Goal: Complete application form: Complete application form

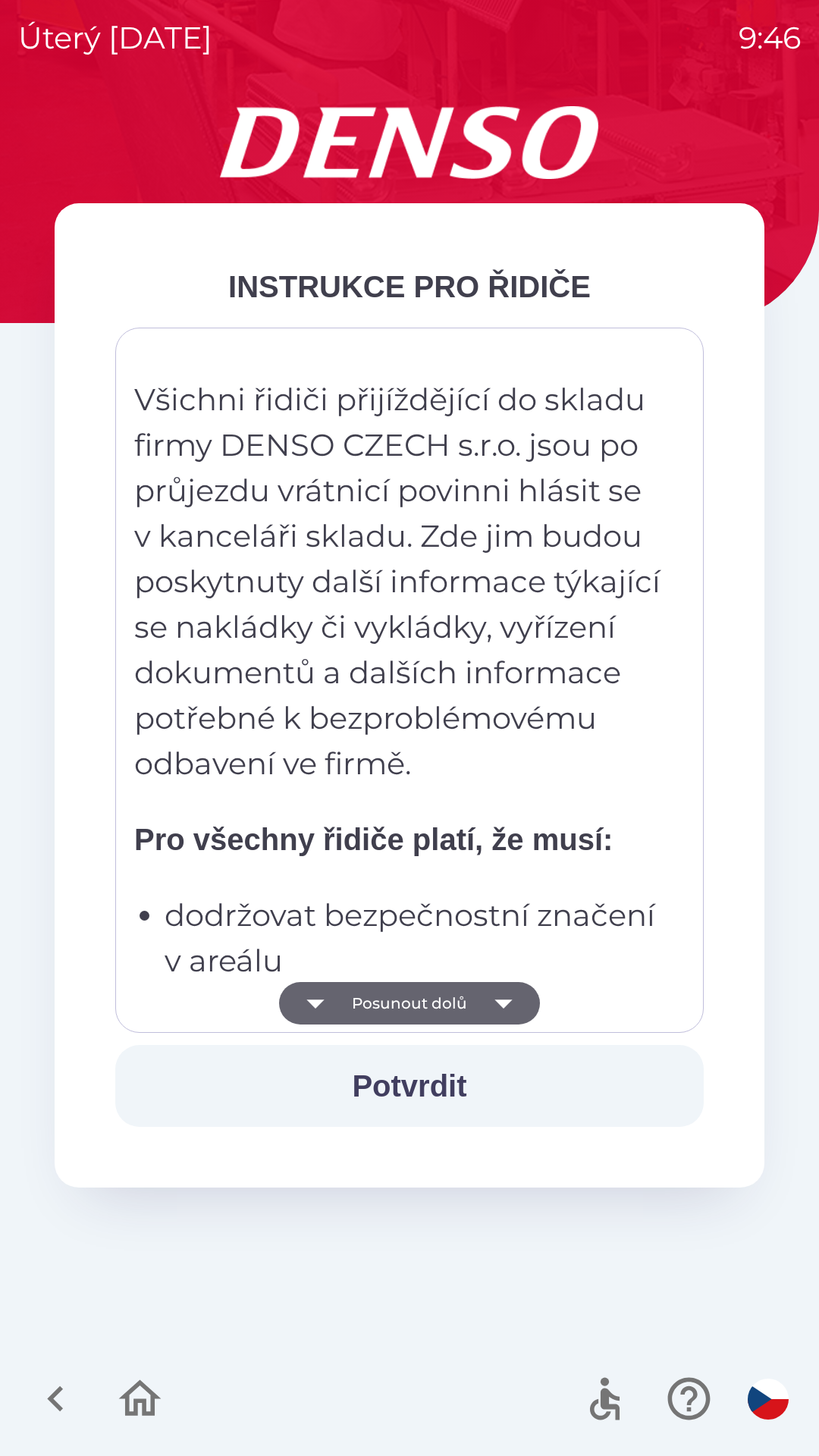
click at [469, 1005] on button "Posunout dolů" at bounding box center [409, 1003] width 261 height 42
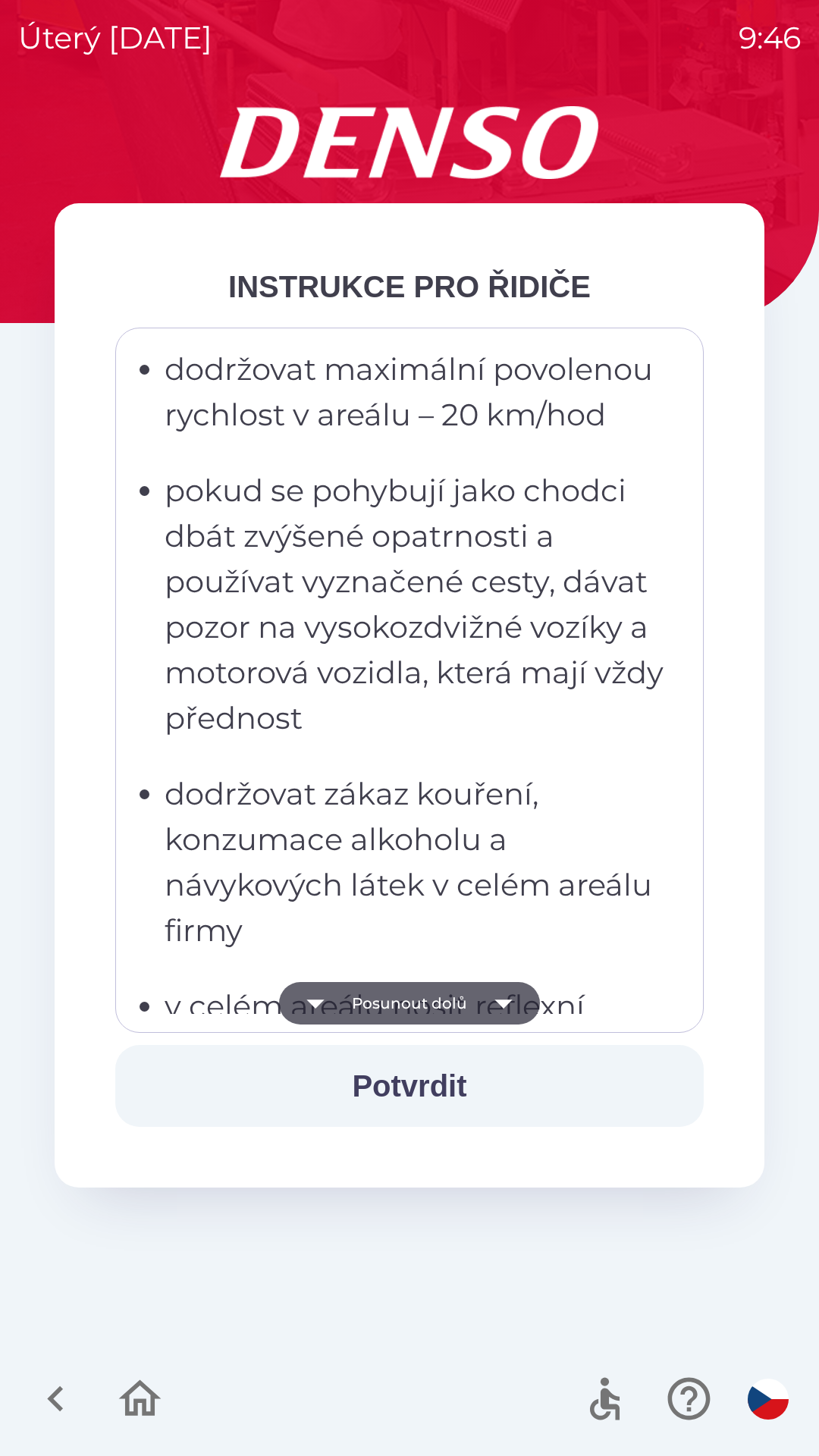
click at [509, 1005] on icon "button" at bounding box center [503, 1003] width 42 height 42
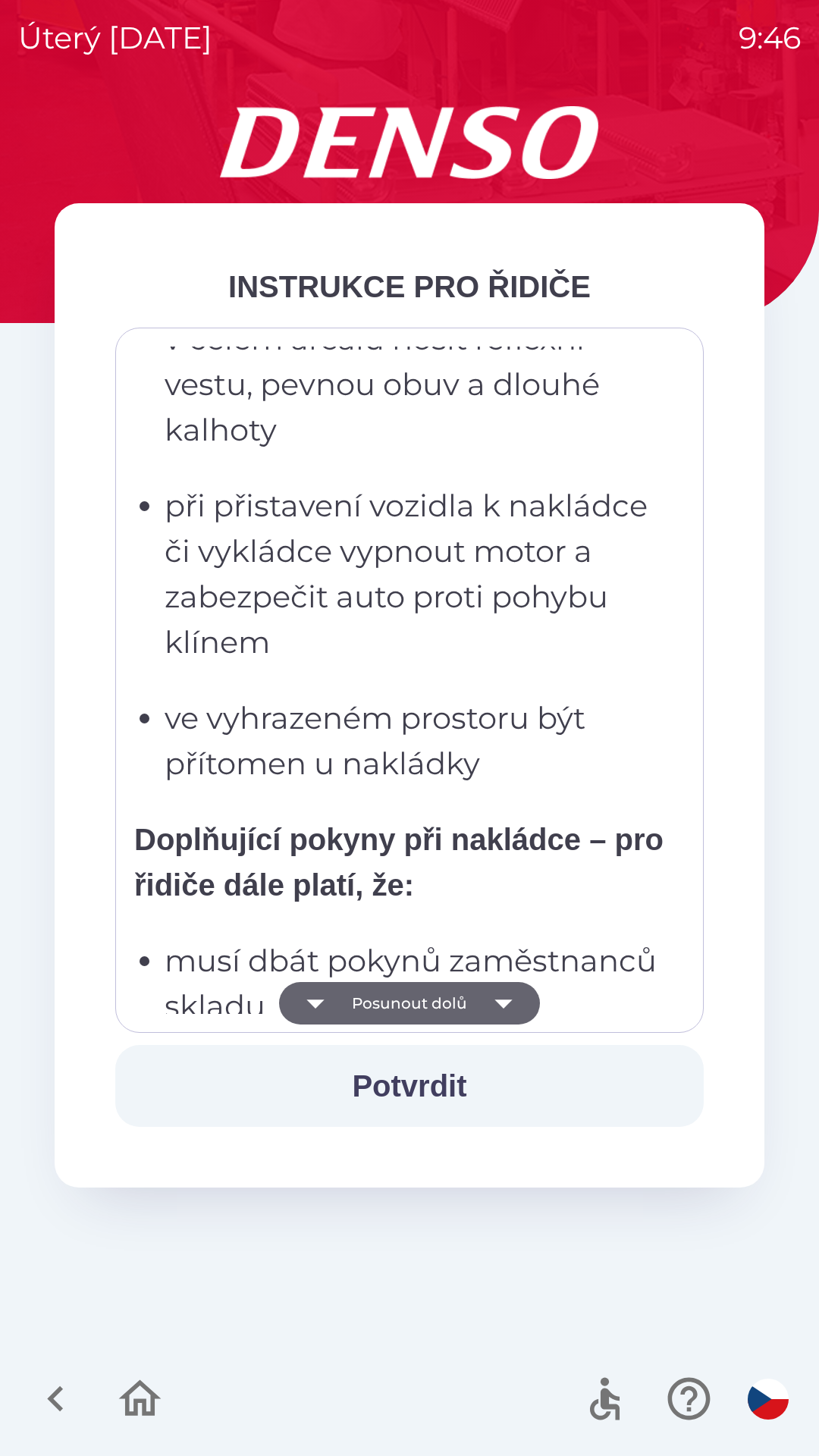
click at [533, 999] on button "Posunout dolů" at bounding box center [409, 1003] width 261 height 42
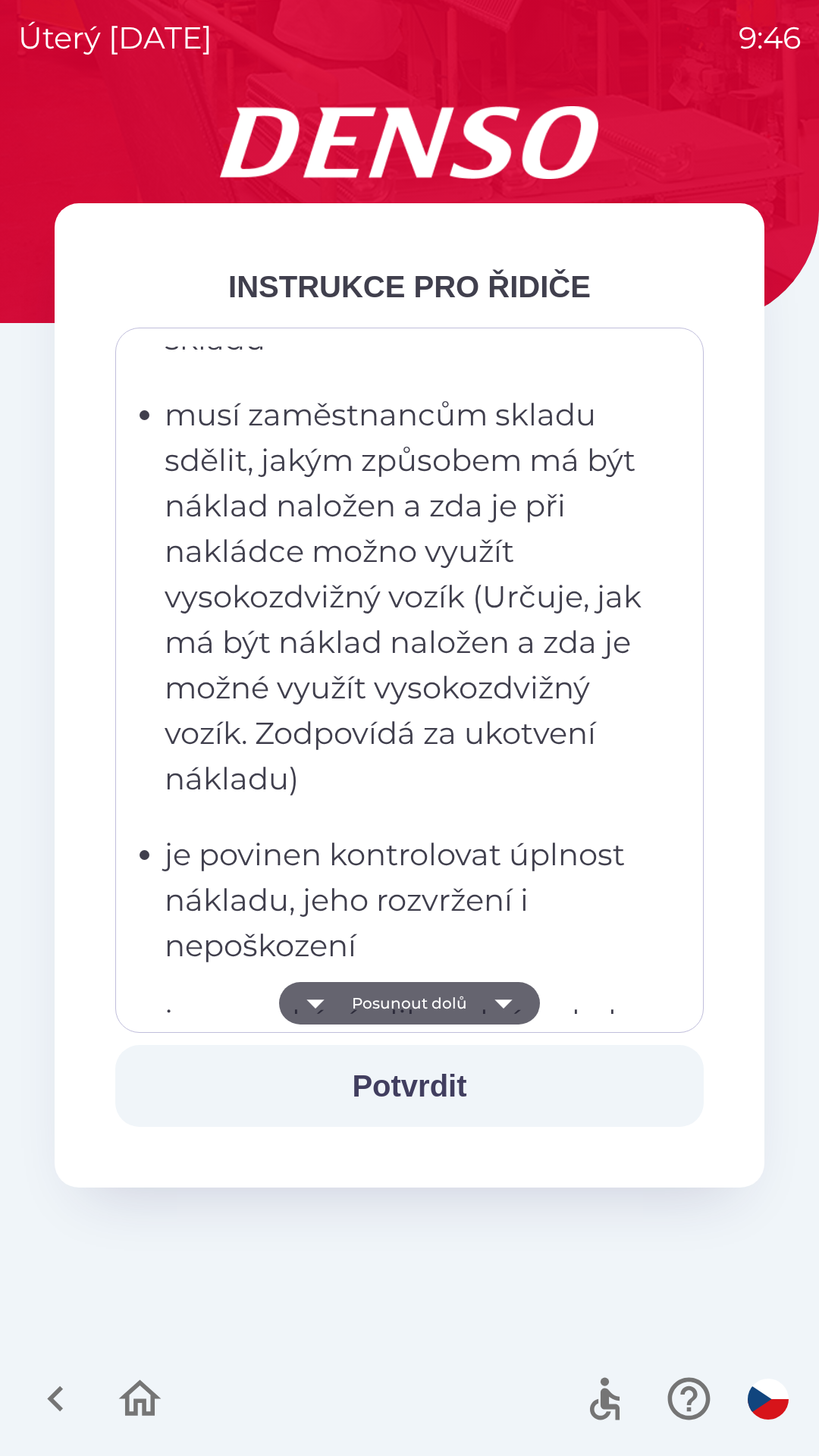
click at [517, 1001] on icon "button" at bounding box center [503, 1003] width 42 height 42
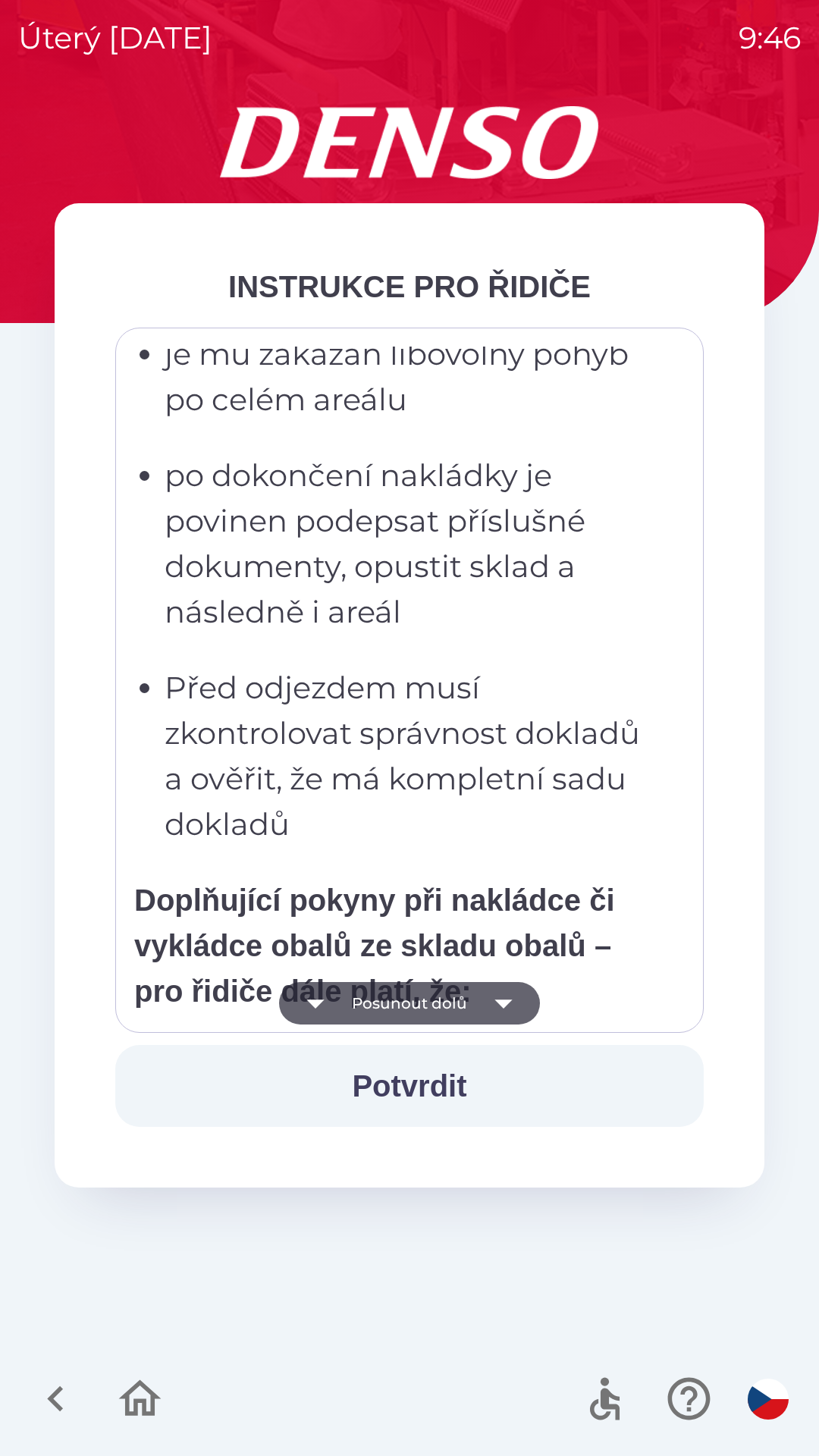
click at [520, 1000] on icon "button" at bounding box center [503, 1003] width 42 height 42
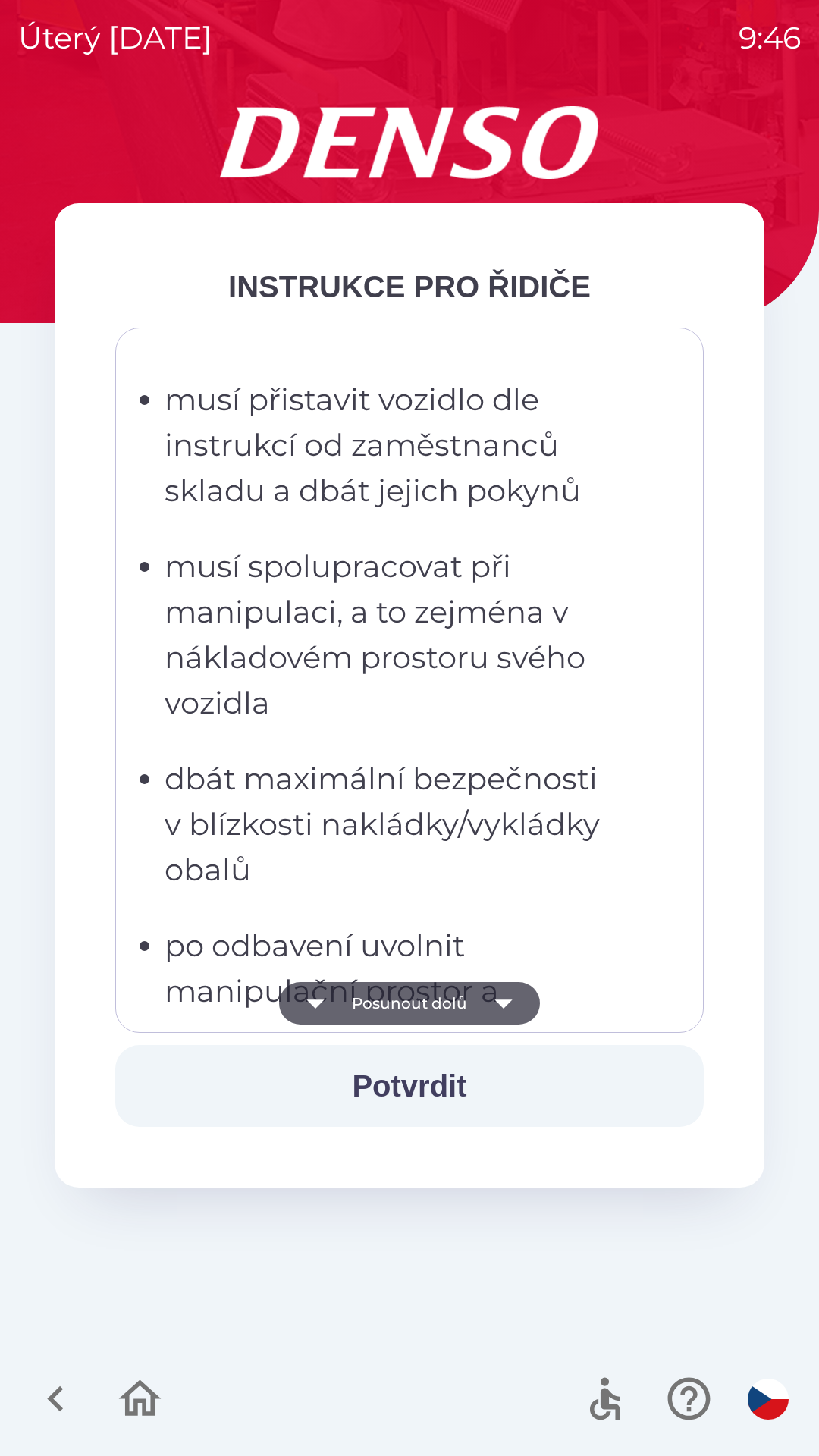
click at [518, 994] on icon "button" at bounding box center [503, 1003] width 42 height 42
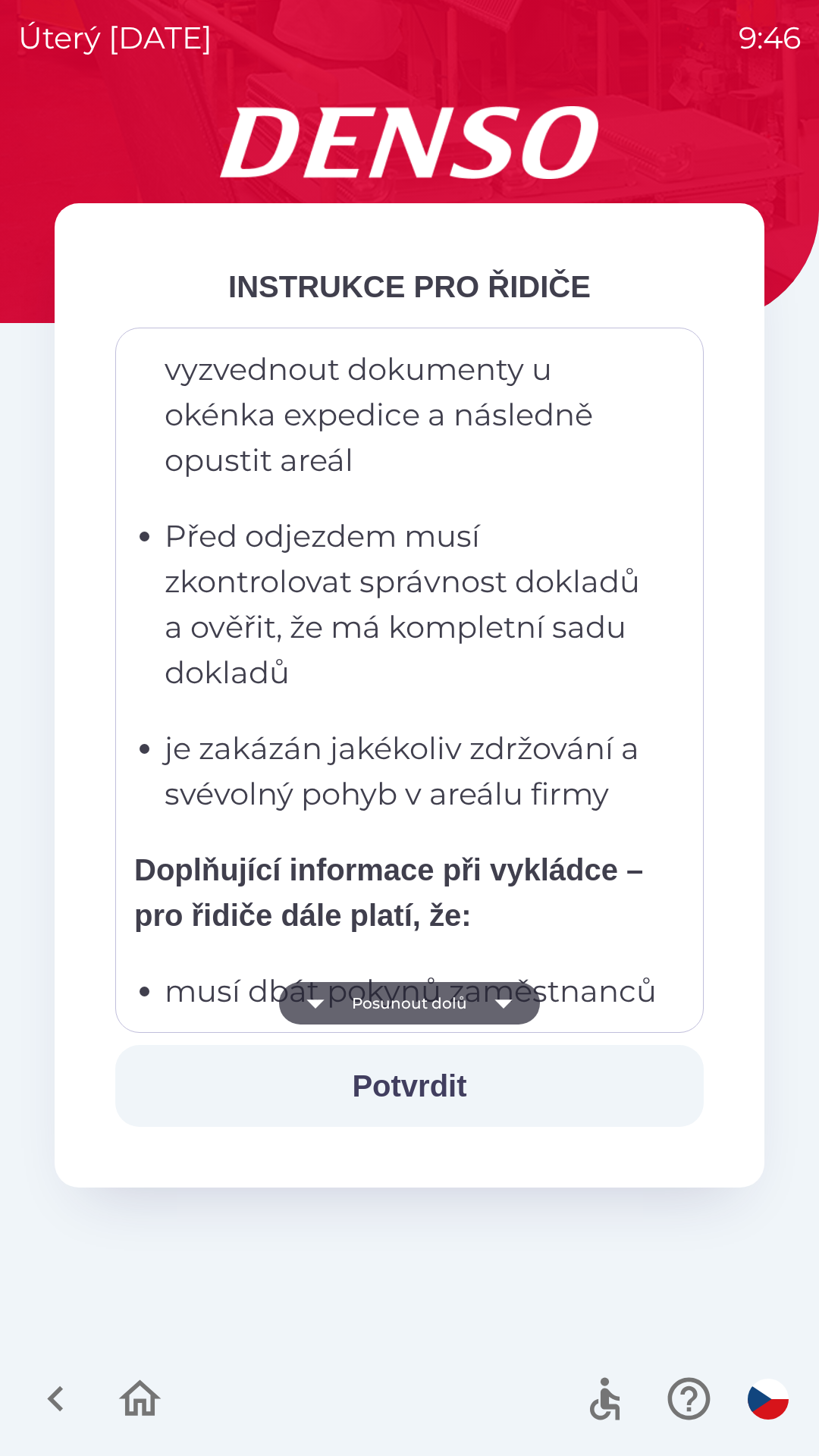
click at [509, 1000] on icon "button" at bounding box center [503, 1003] width 42 height 42
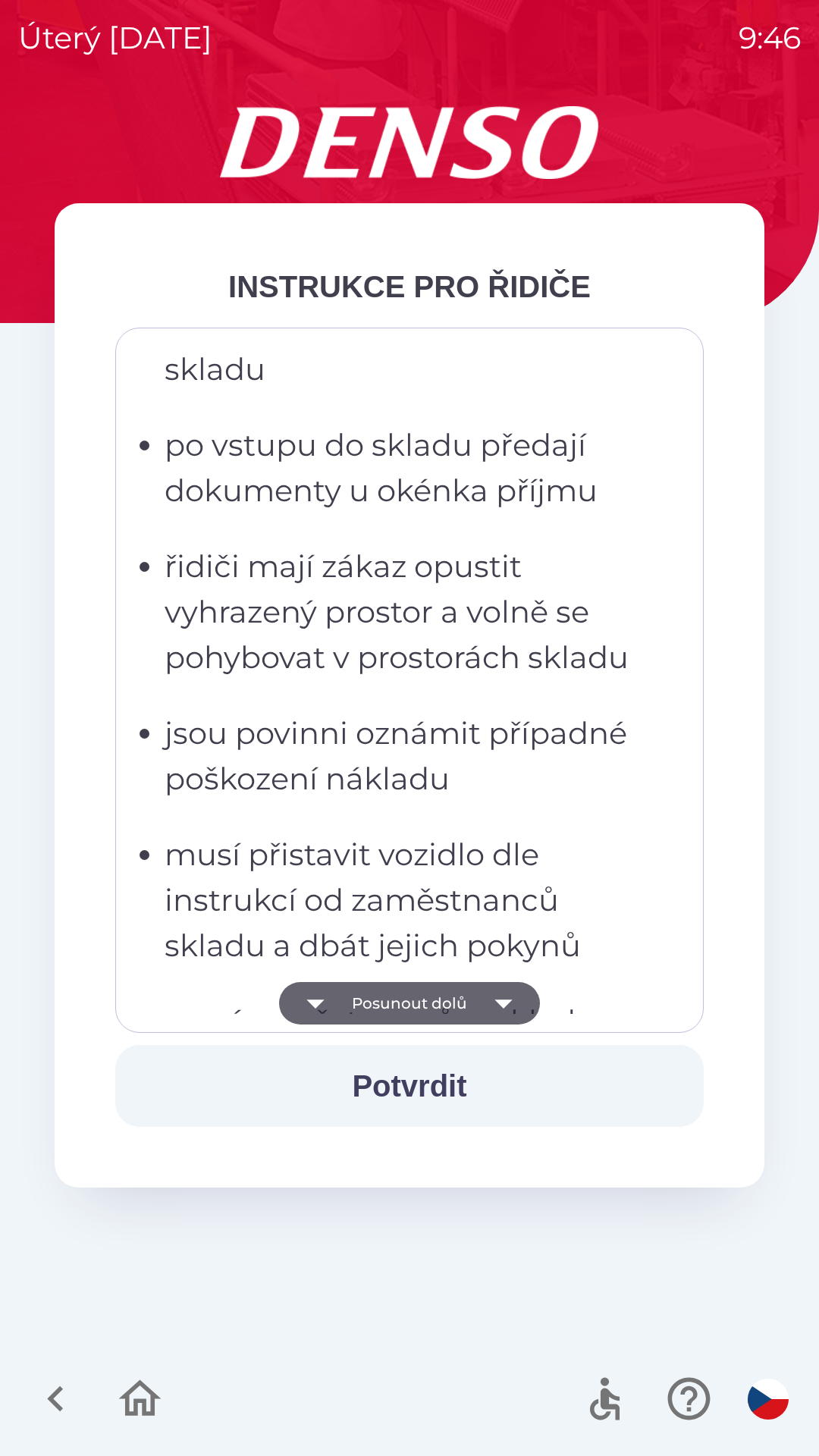
click at [510, 995] on icon "button" at bounding box center [503, 1003] width 42 height 42
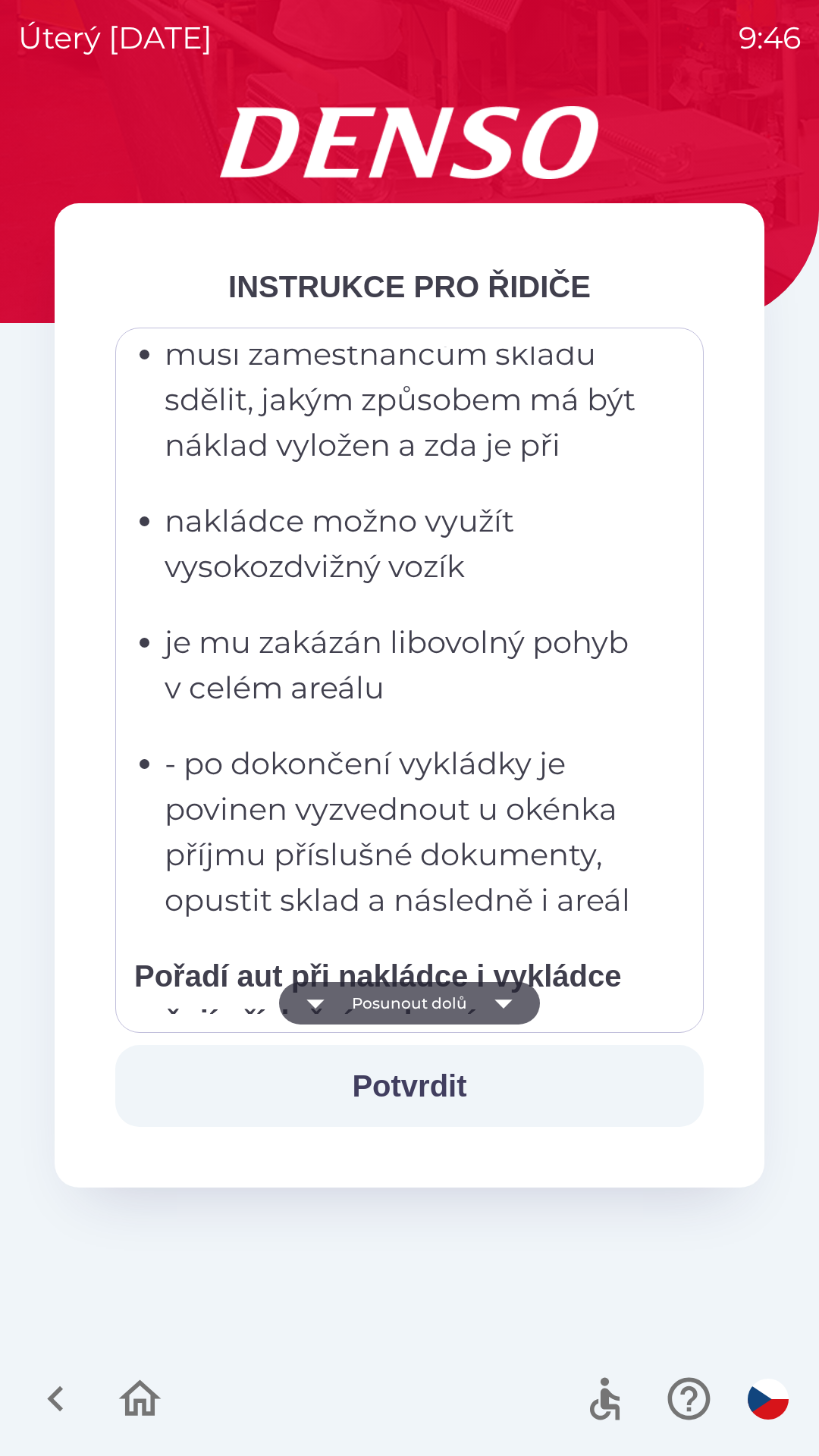
click at [509, 993] on icon "button" at bounding box center [503, 1003] width 42 height 42
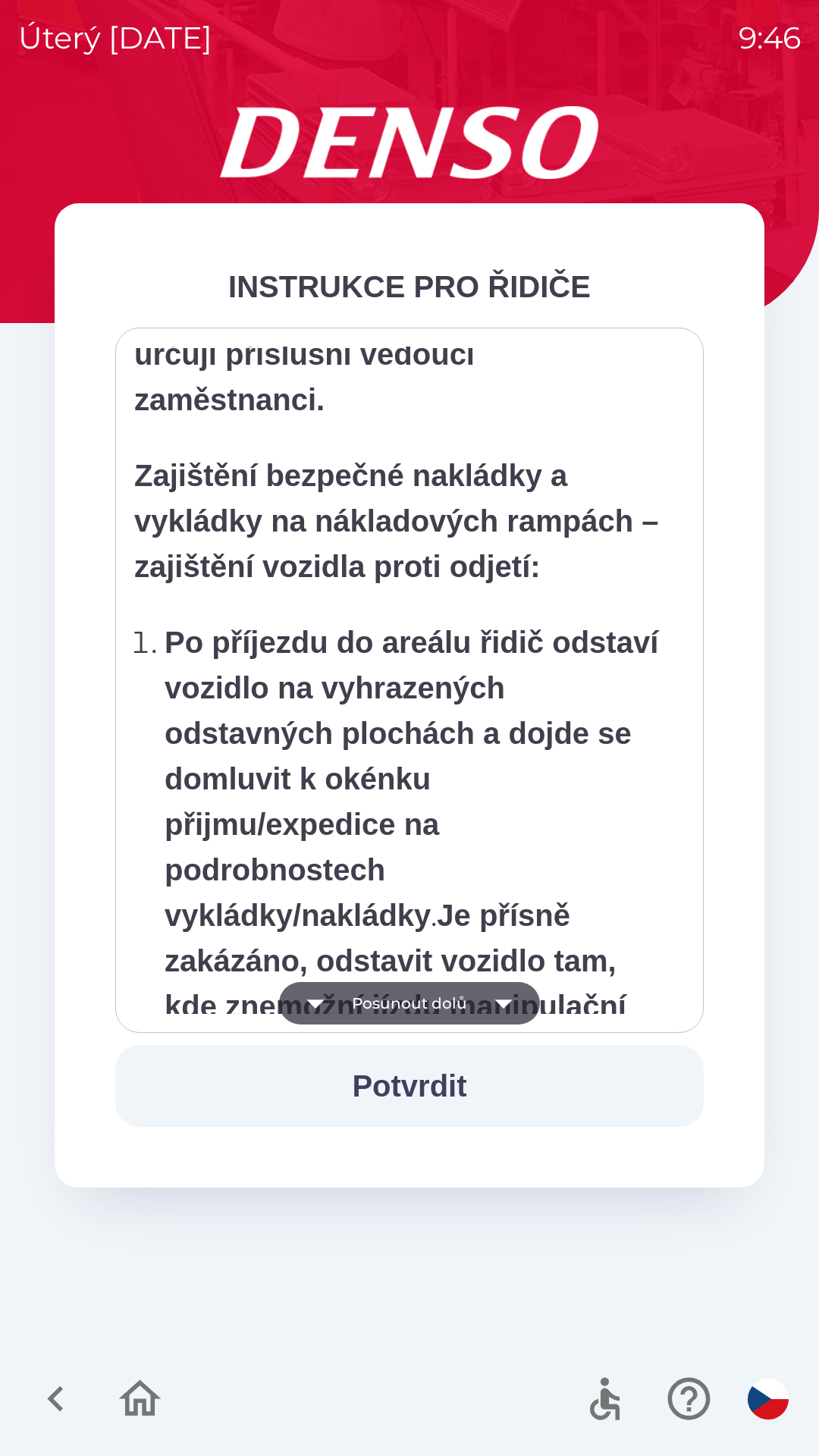
click at [509, 994] on icon "button" at bounding box center [503, 1003] width 42 height 42
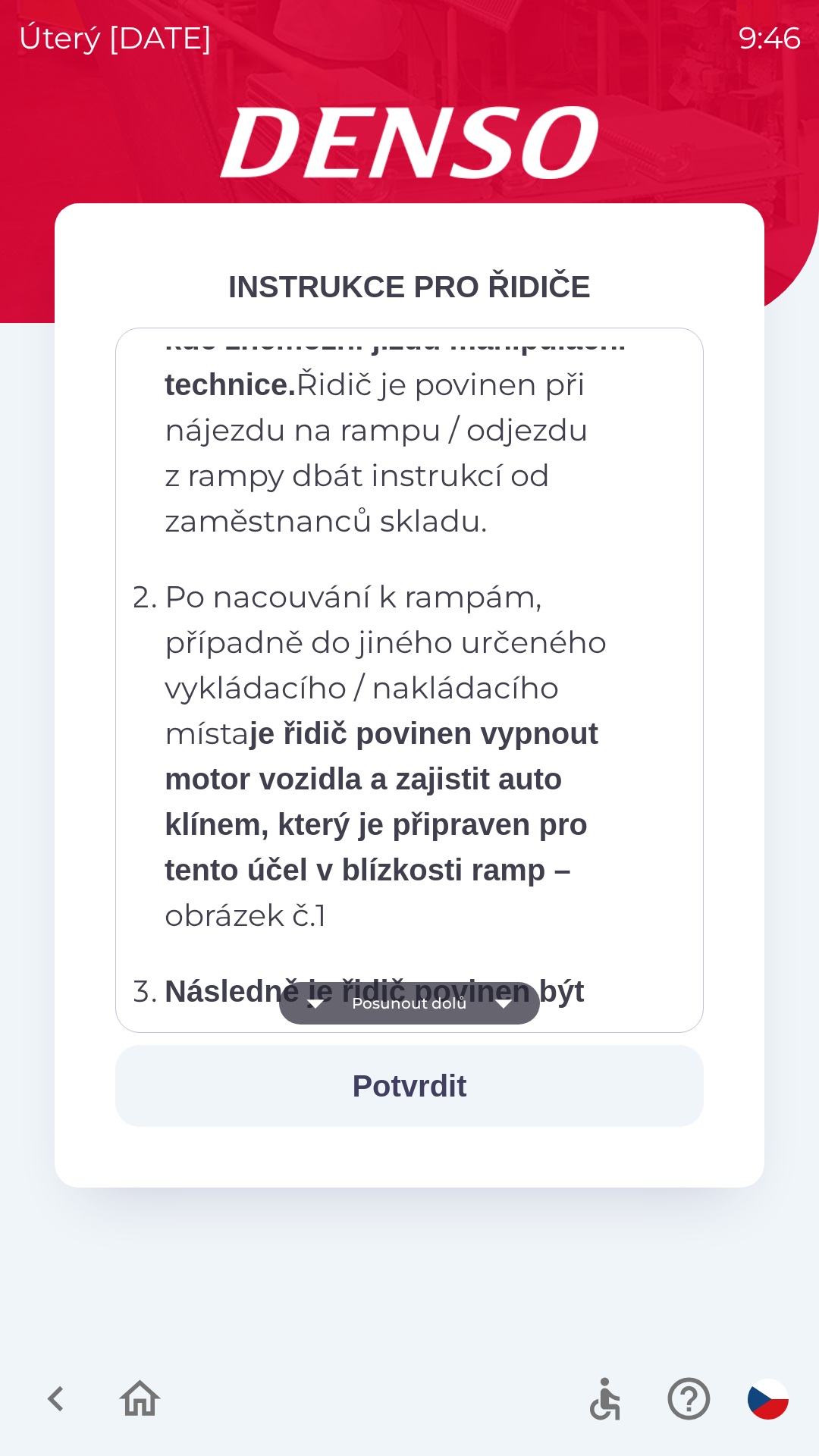
click at [515, 996] on icon "button" at bounding box center [503, 1003] width 42 height 42
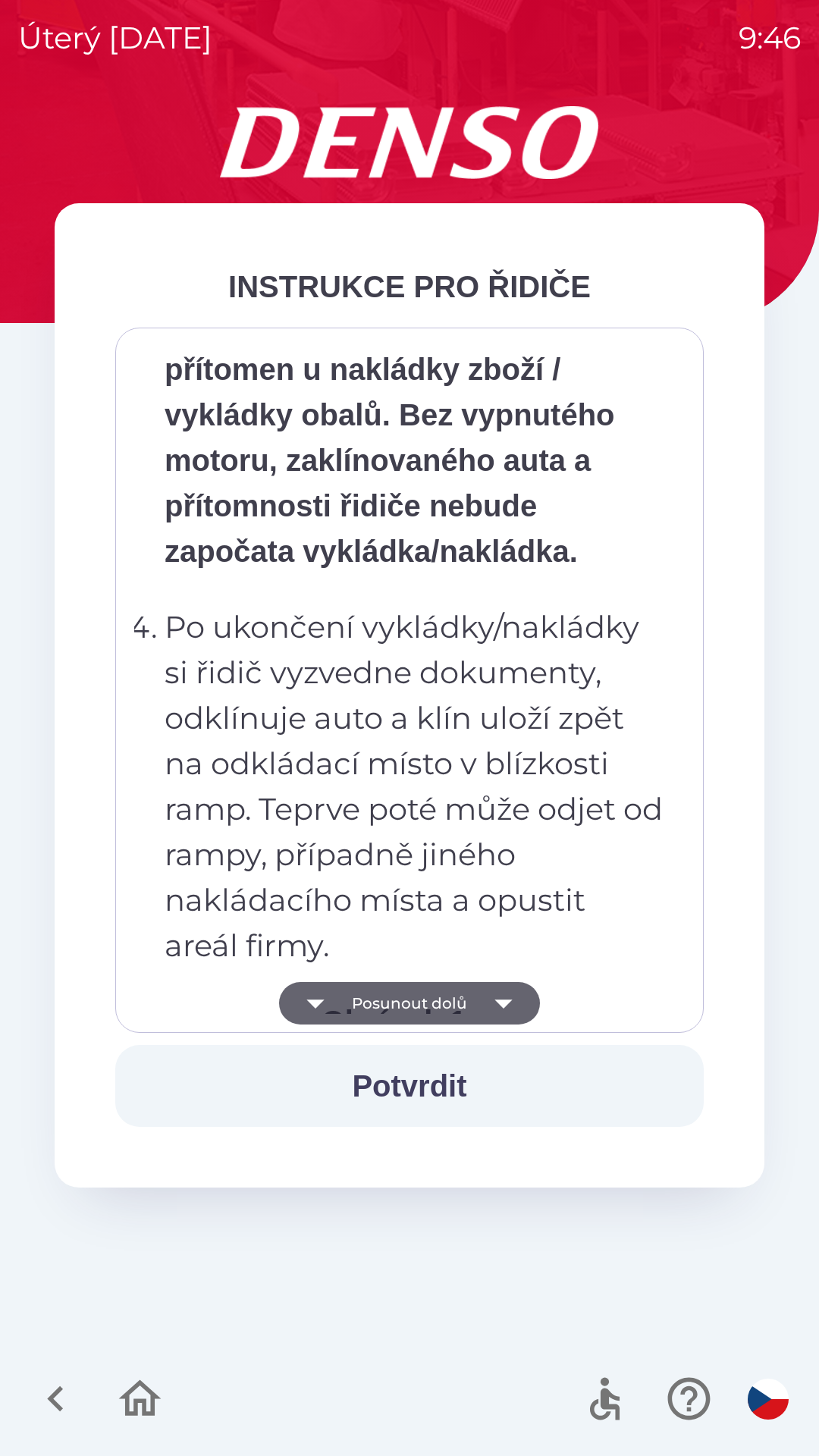
click at [515, 1000] on icon "button" at bounding box center [503, 1003] width 42 height 42
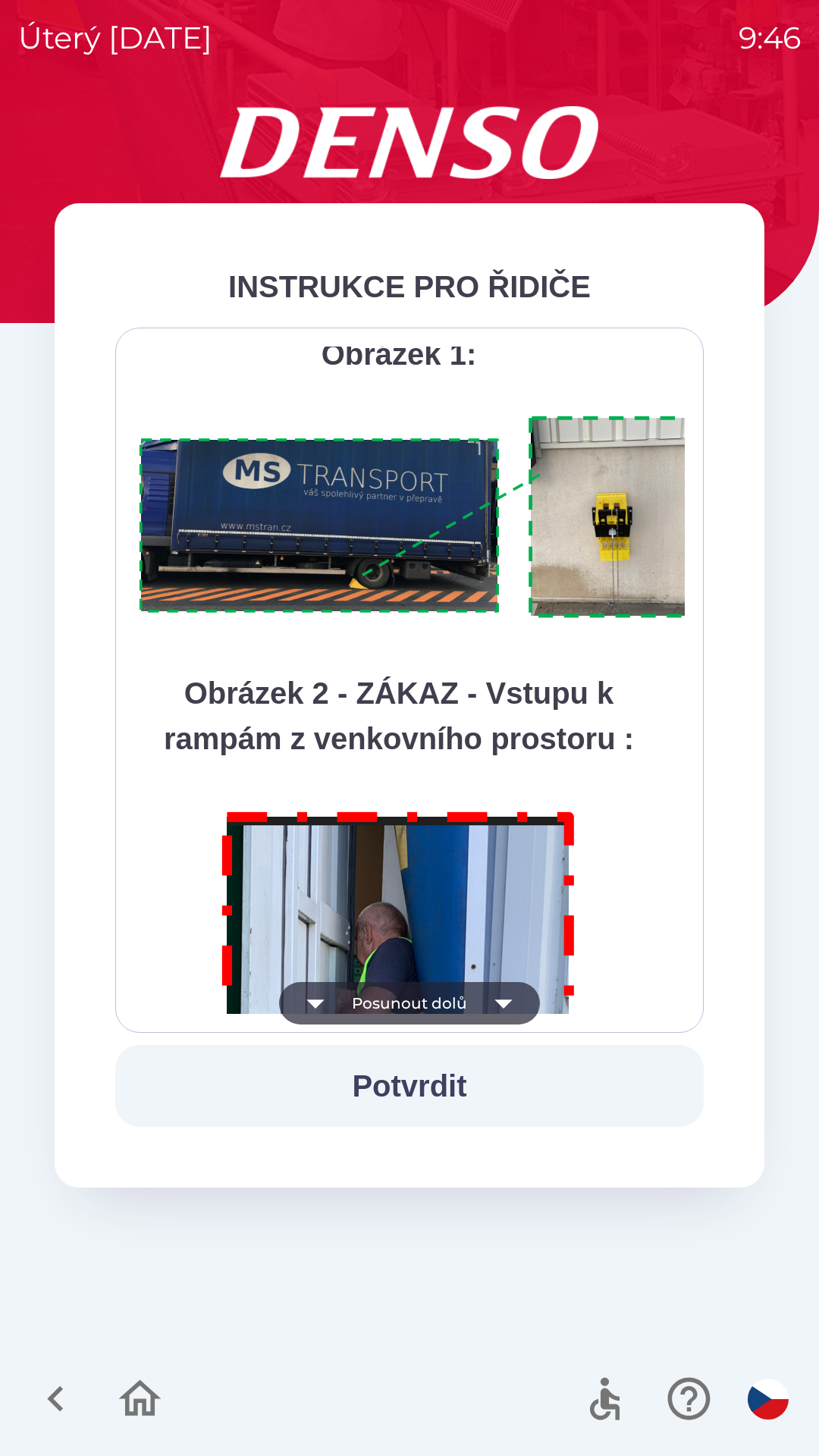
click at [511, 1001] on icon "button" at bounding box center [503, 1003] width 42 height 42
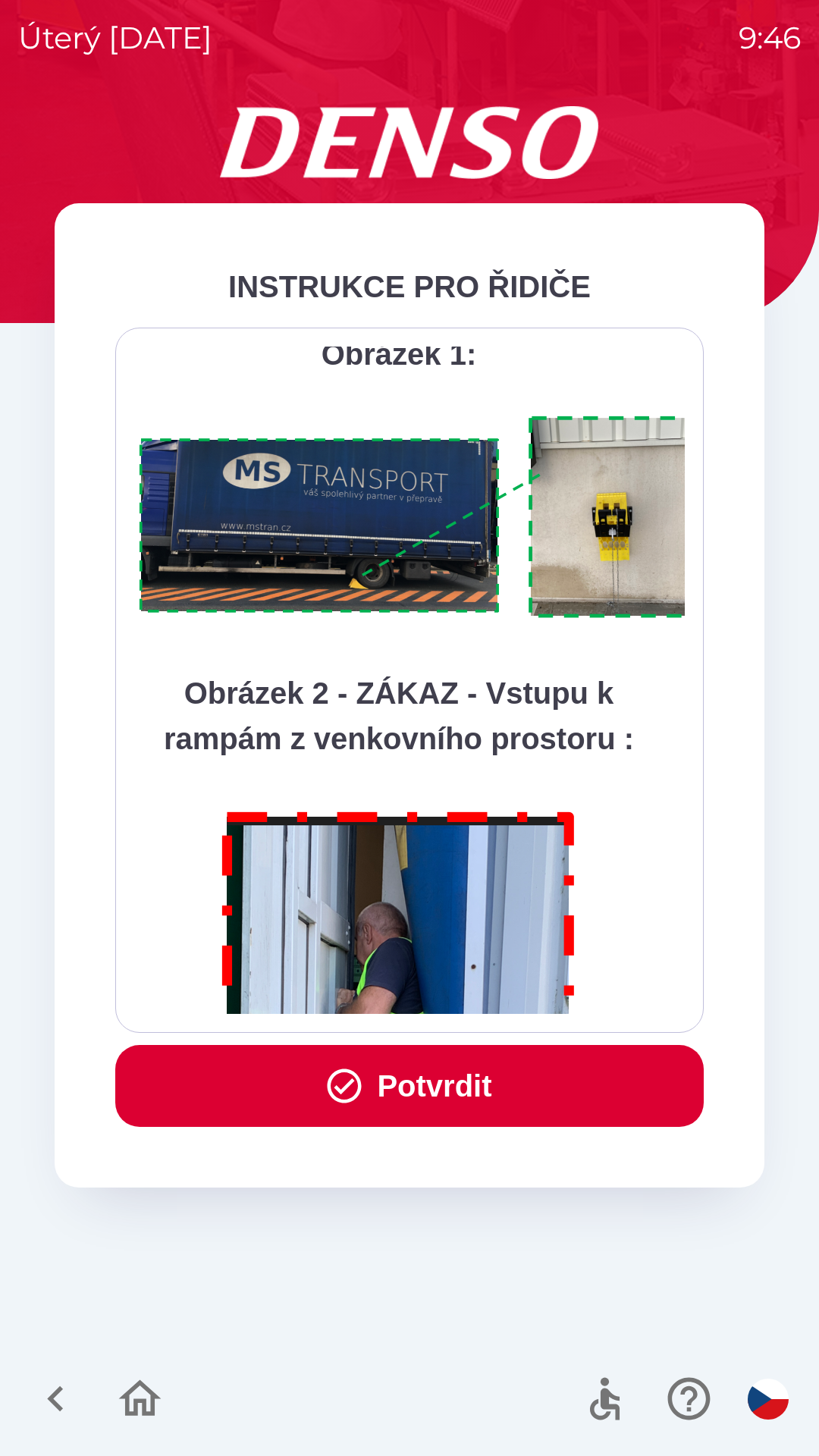
scroll to position [8522, 0]
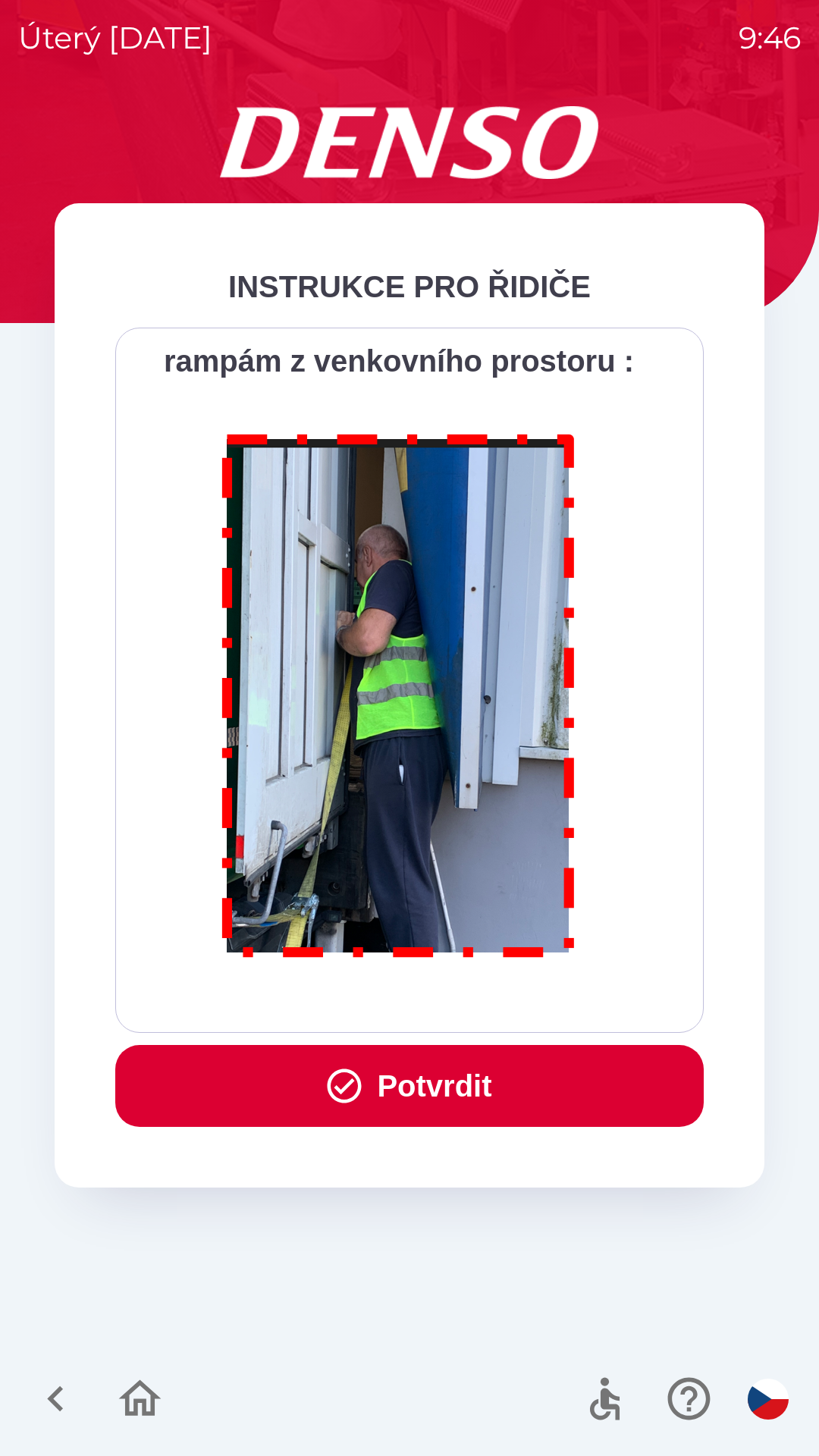
click at [505, 1000] on div "Všichni řidiči přijíždějící do skladu firmy DENSO CZECH s.r.o. jsou po průjezdu…" at bounding box center [409, 680] width 551 height 667
click at [504, 994] on div "Všichni řidiči přijíždějící do skladu firmy DENSO CZECH s.r.o. jsou po průjezdu…" at bounding box center [409, 680] width 551 height 667
click at [459, 1101] on button "Potvrdit" at bounding box center [409, 1086] width 588 height 82
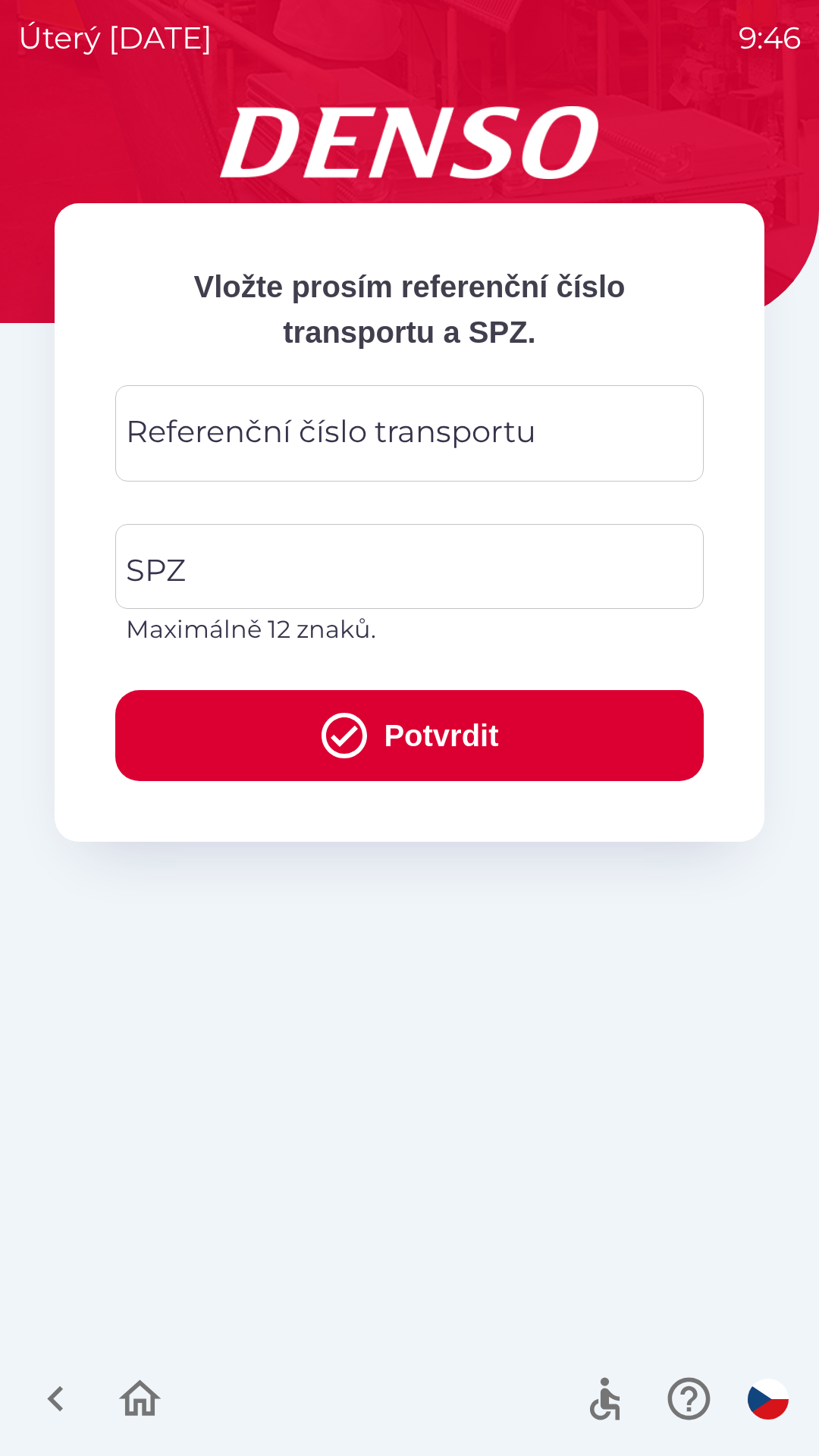
click at [451, 446] on div "Referenční číslo transportu Referenční číslo transportu" at bounding box center [409, 434] width 588 height 96
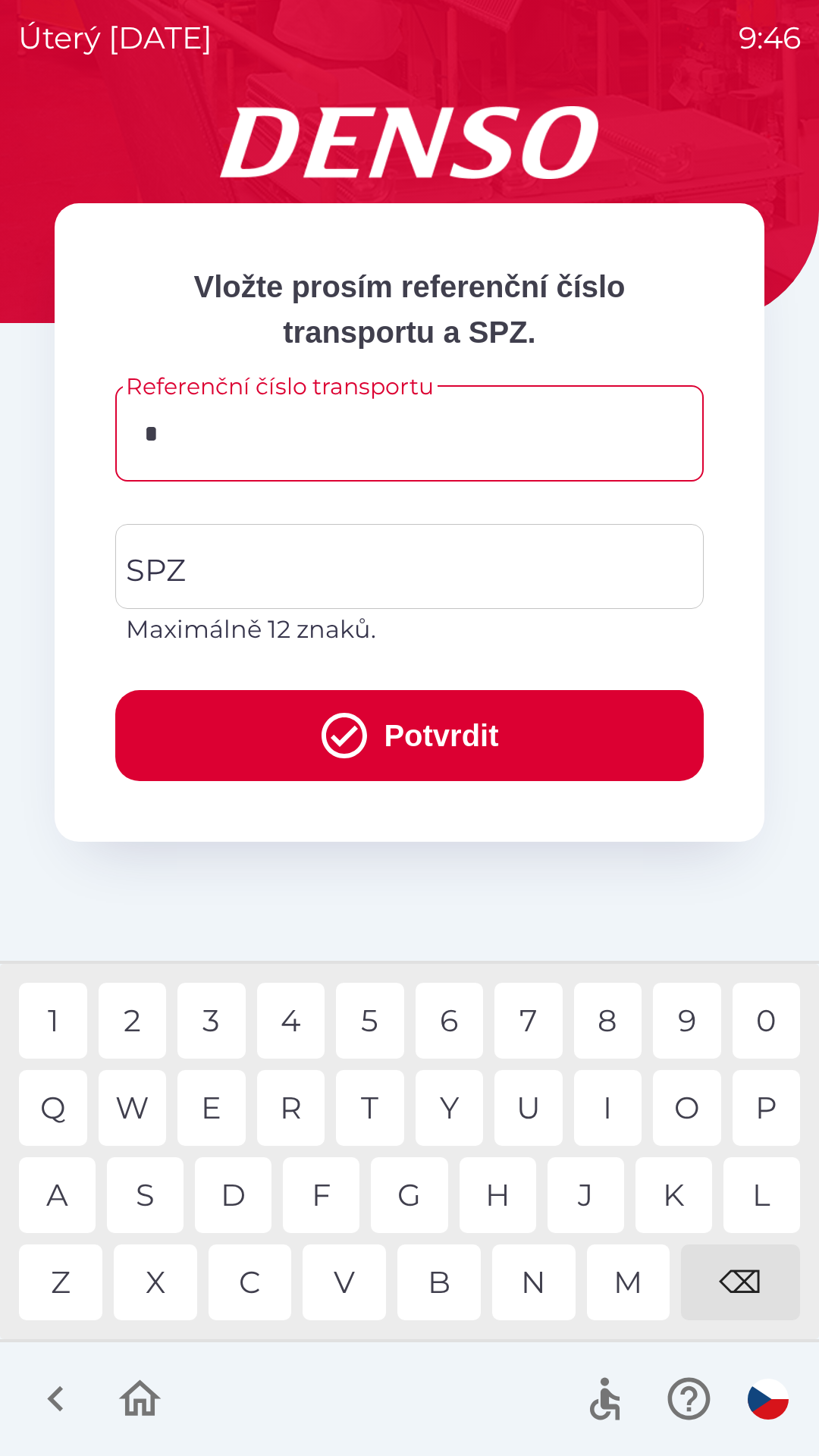
click at [669, 1195] on div "K" at bounding box center [673, 1195] width 76 height 76
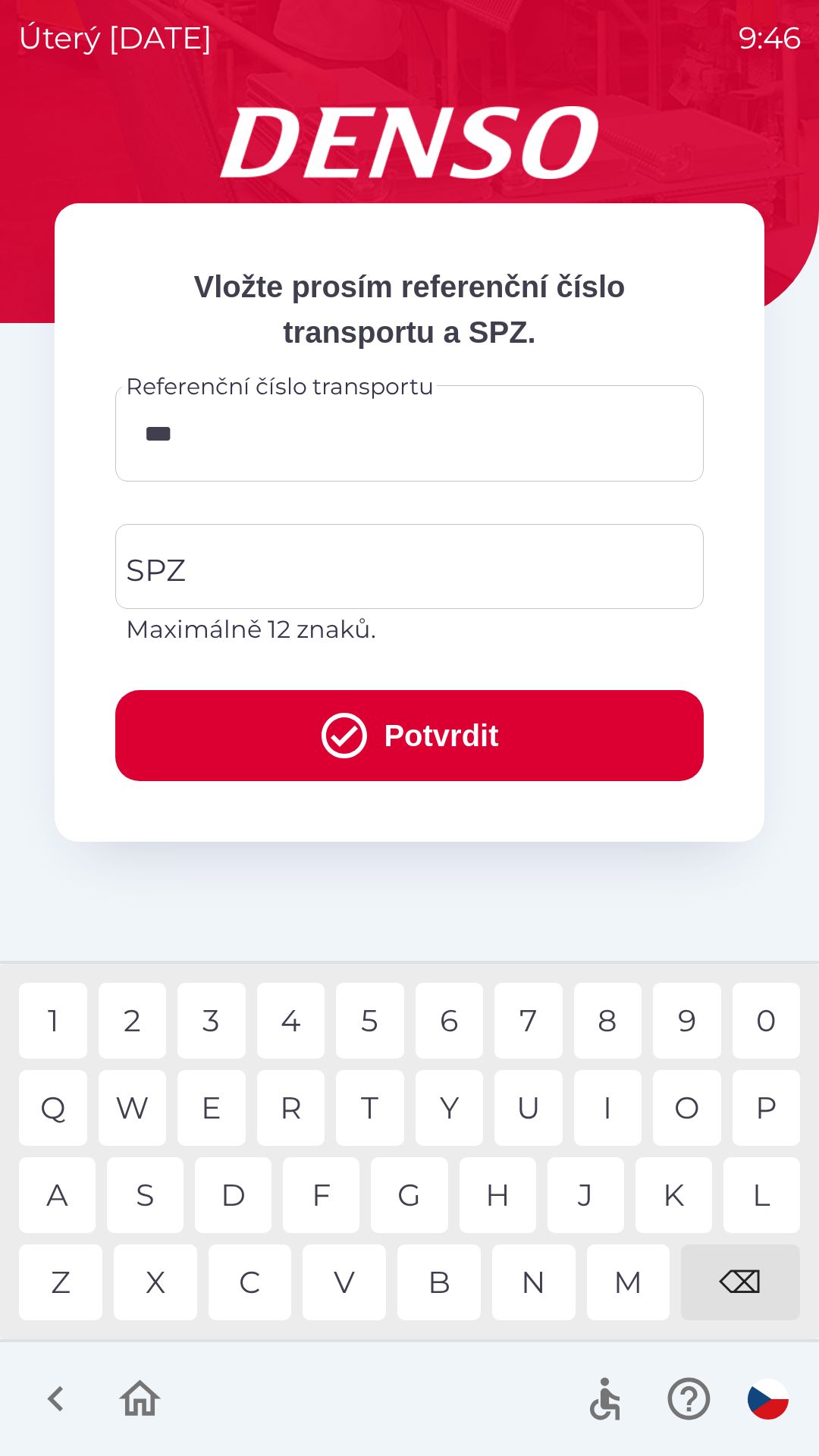
click at [248, 1290] on div "C" at bounding box center [250, 1282] width 84 height 76
click at [515, 1100] on div "U" at bounding box center [529, 1107] width 68 height 76
click at [291, 1018] on div "4" at bounding box center [291, 1020] width 68 height 76
click at [451, 1015] on div "6" at bounding box center [450, 1020] width 68 height 76
click at [609, 1027] on div "8" at bounding box center [608, 1020] width 68 height 76
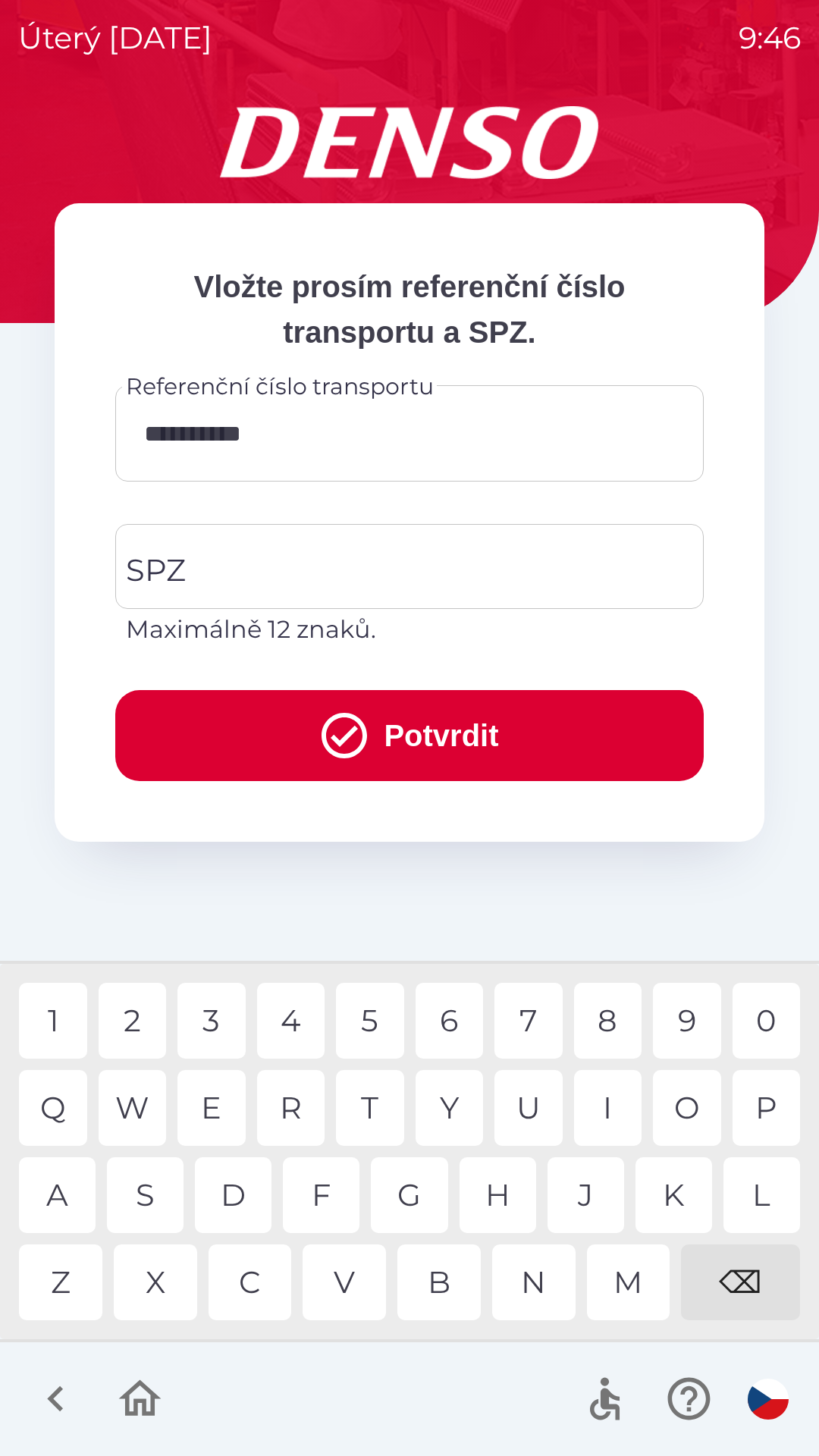
click at [530, 1022] on div "7" at bounding box center [529, 1020] width 68 height 76
type input "**********"
click at [280, 582] on input "SPZ" at bounding box center [398, 567] width 552 height 72
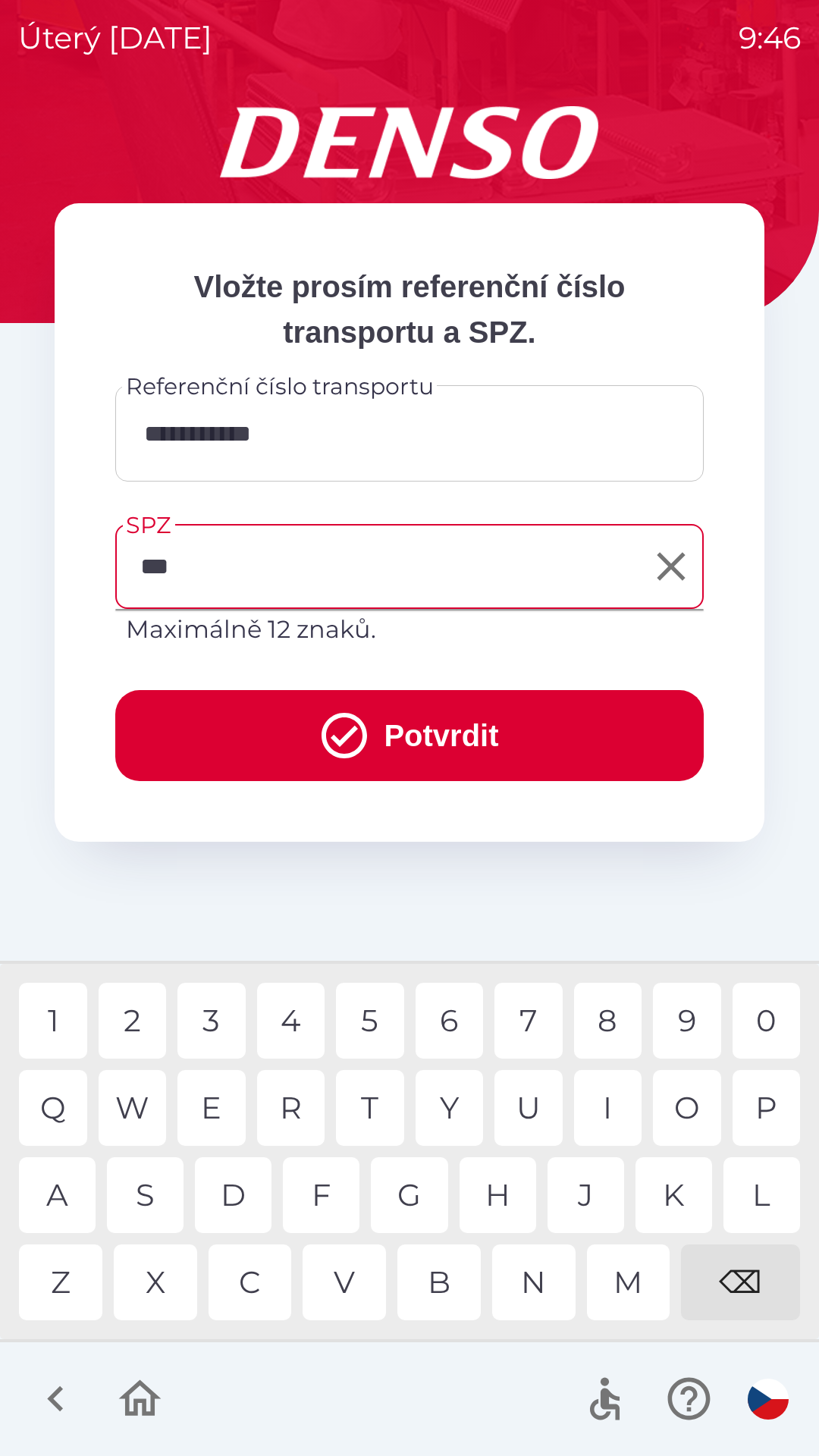
click at [131, 1011] on div "2" at bounding box center [133, 1020] width 68 height 76
click at [680, 1020] on div "9" at bounding box center [687, 1020] width 68 height 76
type input "*******"
click at [441, 729] on button "Potvrdit" at bounding box center [409, 735] width 588 height 91
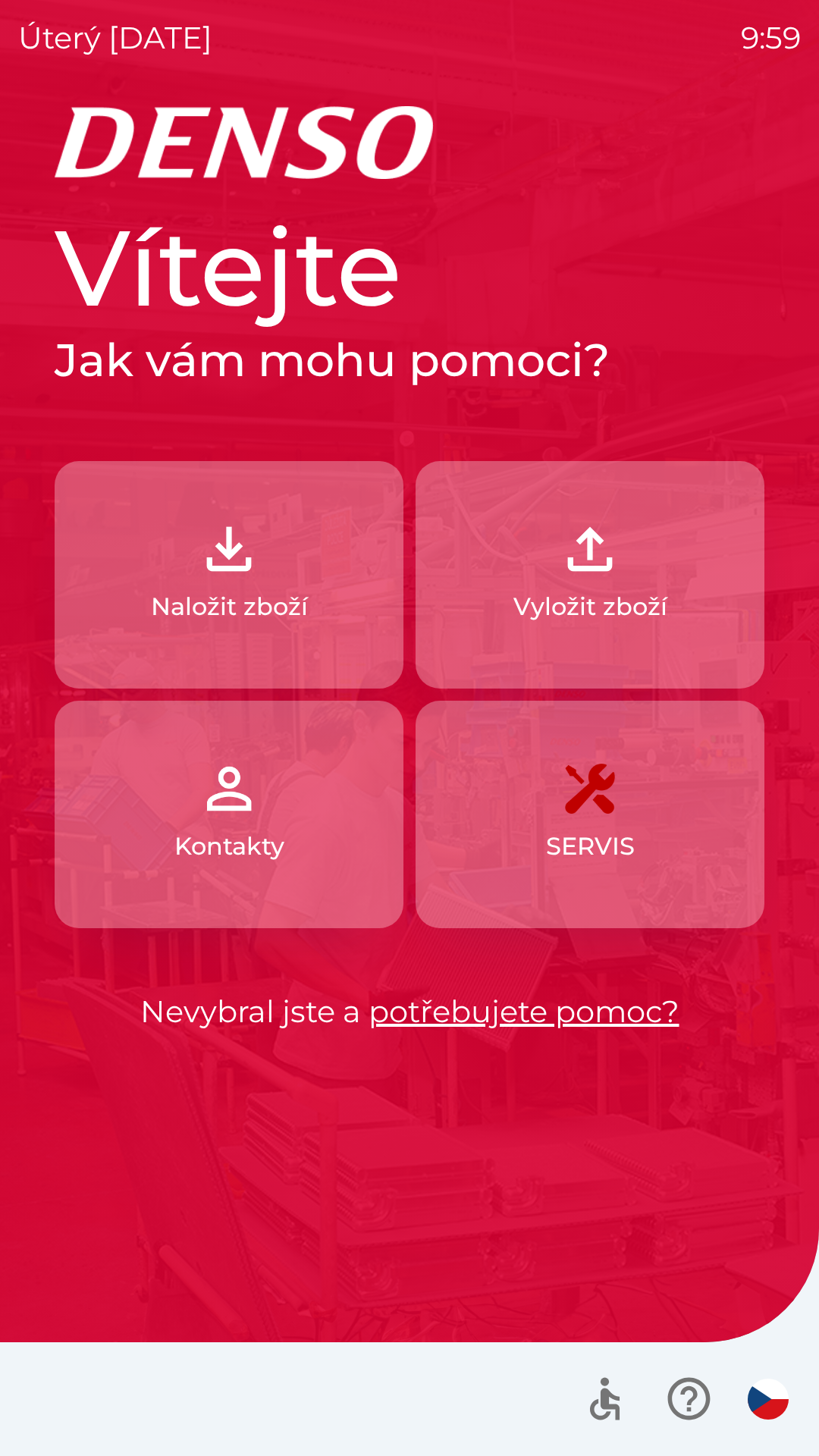
click at [233, 595] on p "Naložit zboží" at bounding box center [229, 606] width 157 height 37
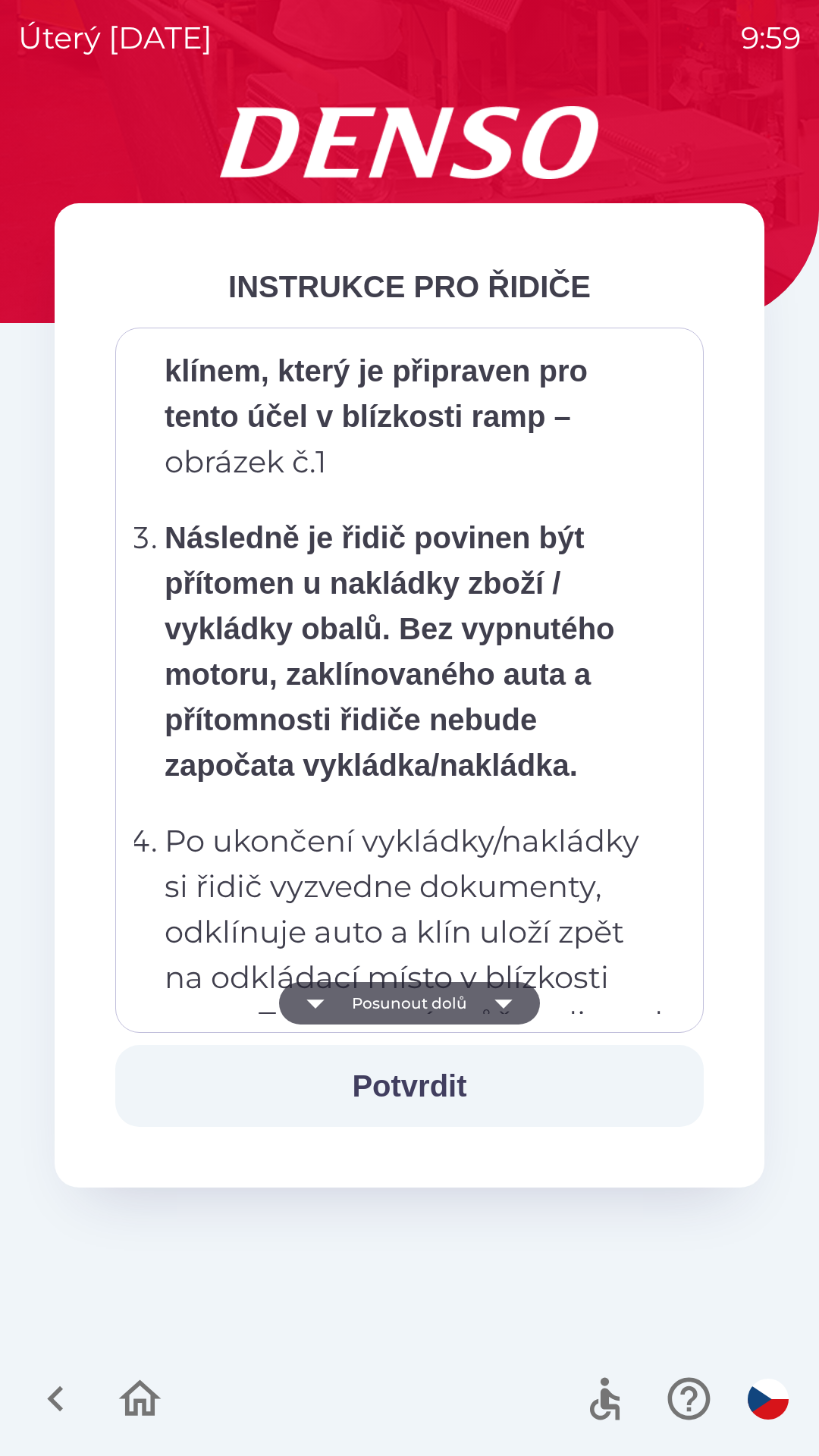
scroll to position [8522, 0]
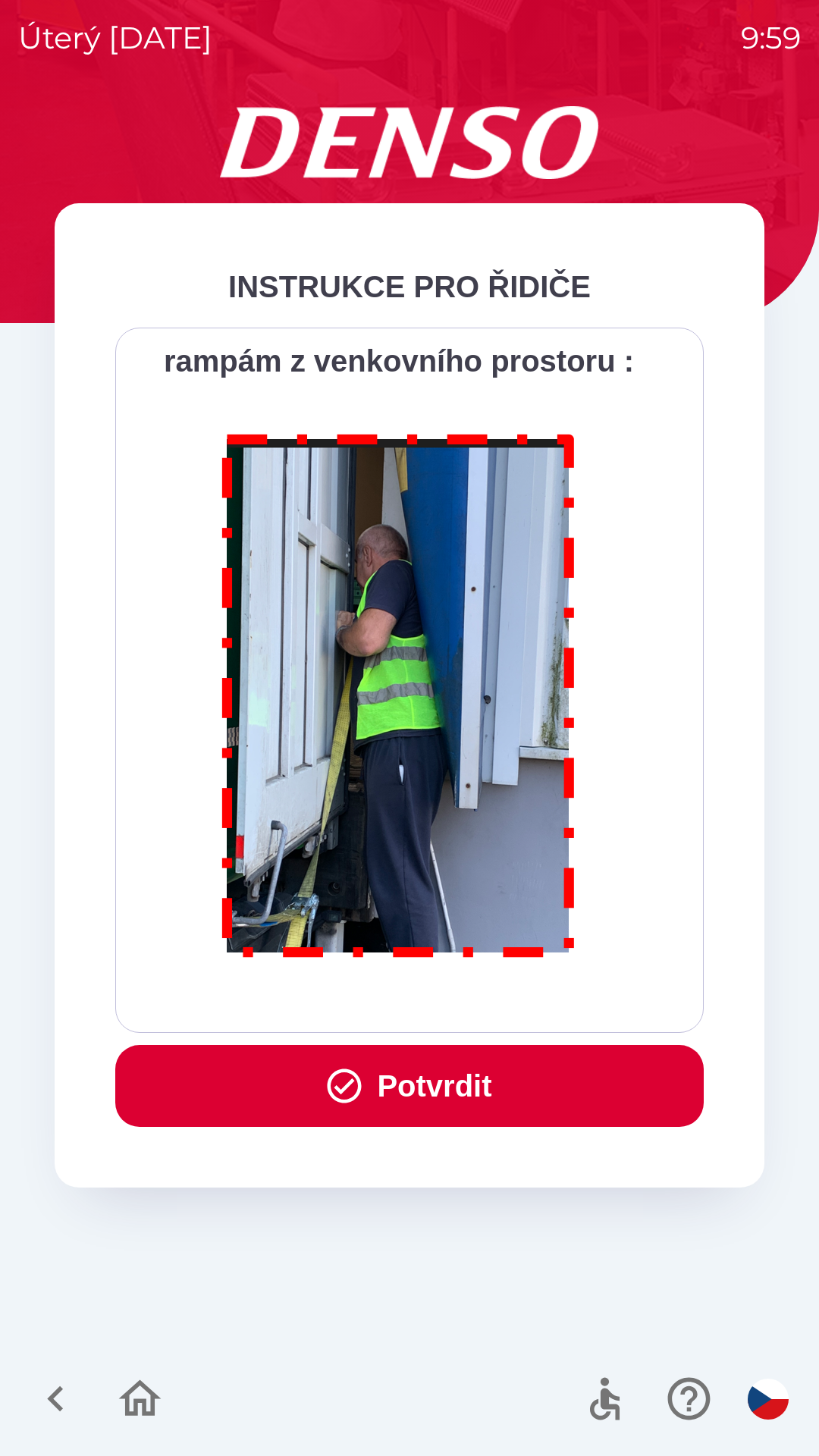
click at [354, 1078] on icon "button" at bounding box center [344, 1086] width 41 height 41
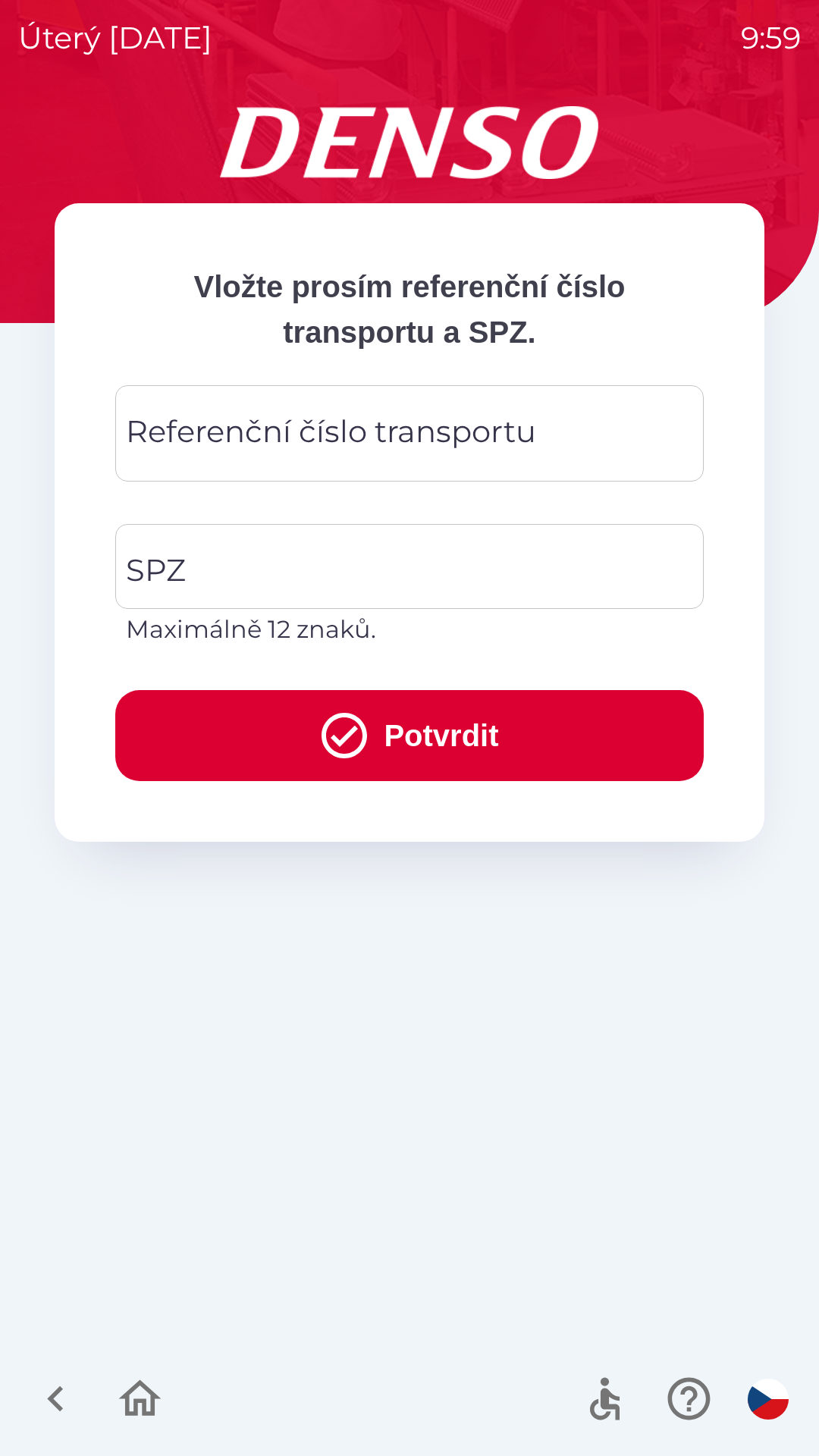
click at [218, 432] on div "Referenční číslo transportu Referenční číslo transportu" at bounding box center [409, 434] width 588 height 96
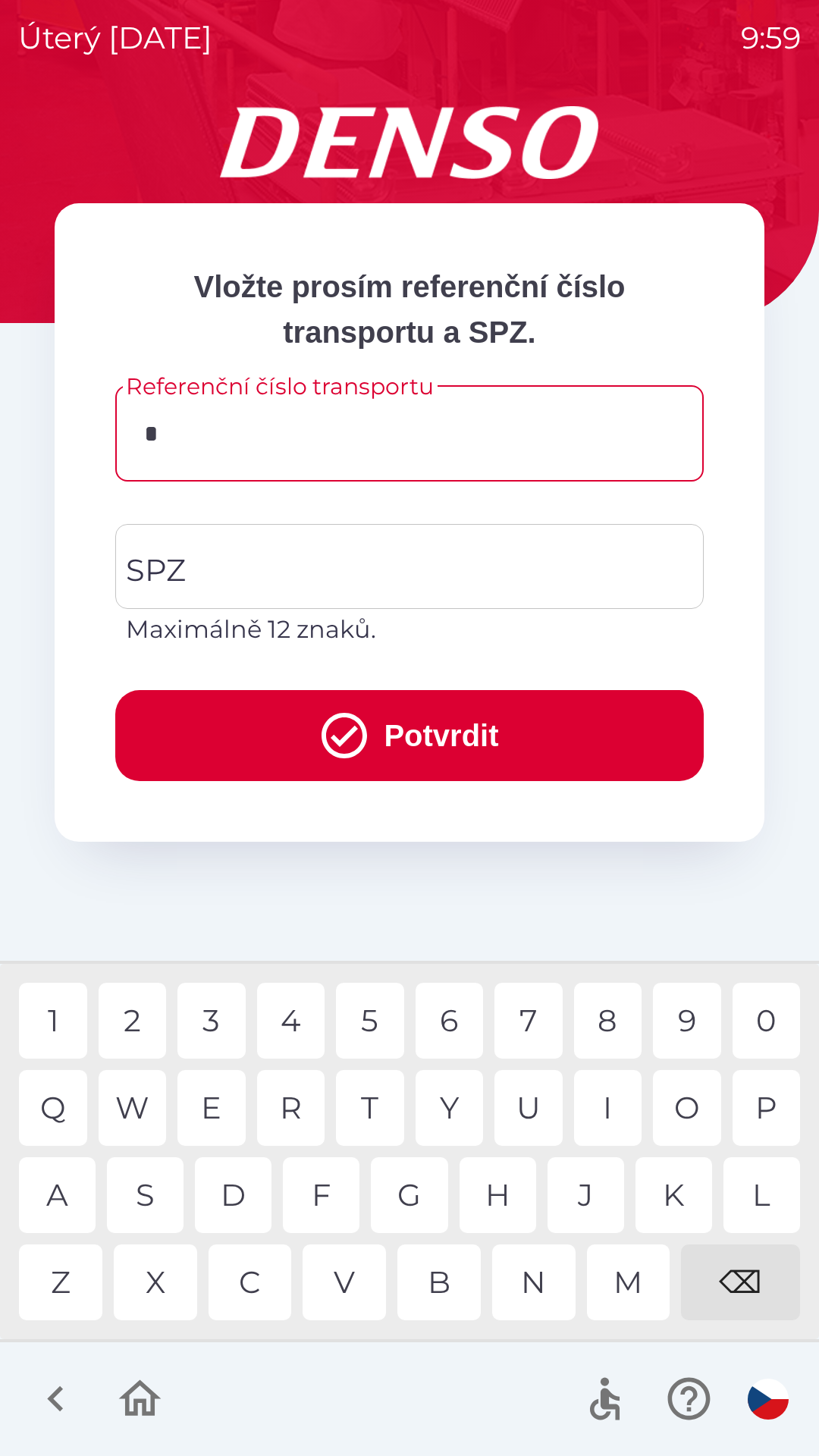
click at [237, 1185] on div "D" at bounding box center [233, 1195] width 76 height 76
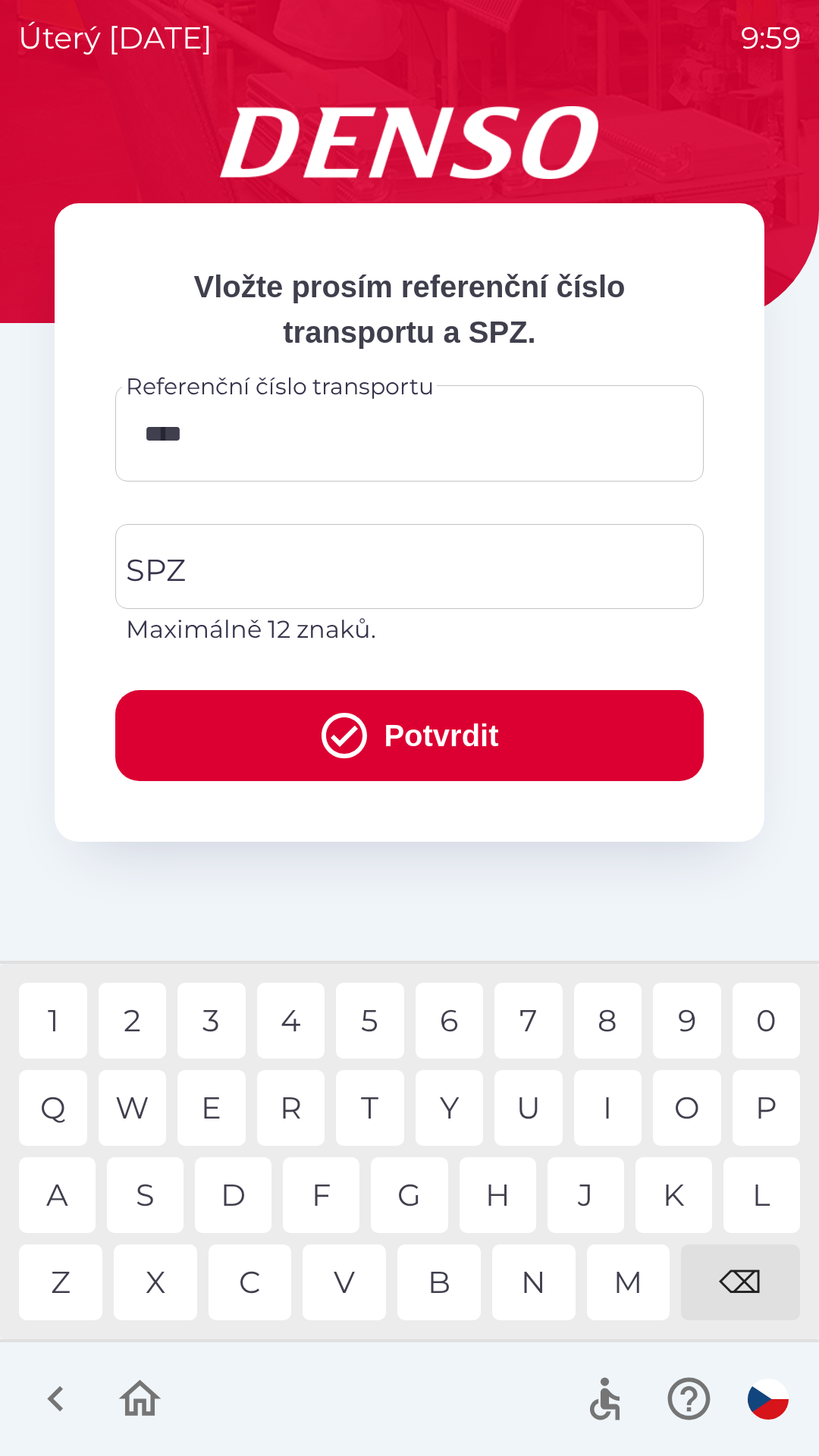
click at [614, 1019] on div "8" at bounding box center [608, 1020] width 68 height 76
type input "******"
click at [190, 561] on input "SPZ" at bounding box center [398, 567] width 552 height 72
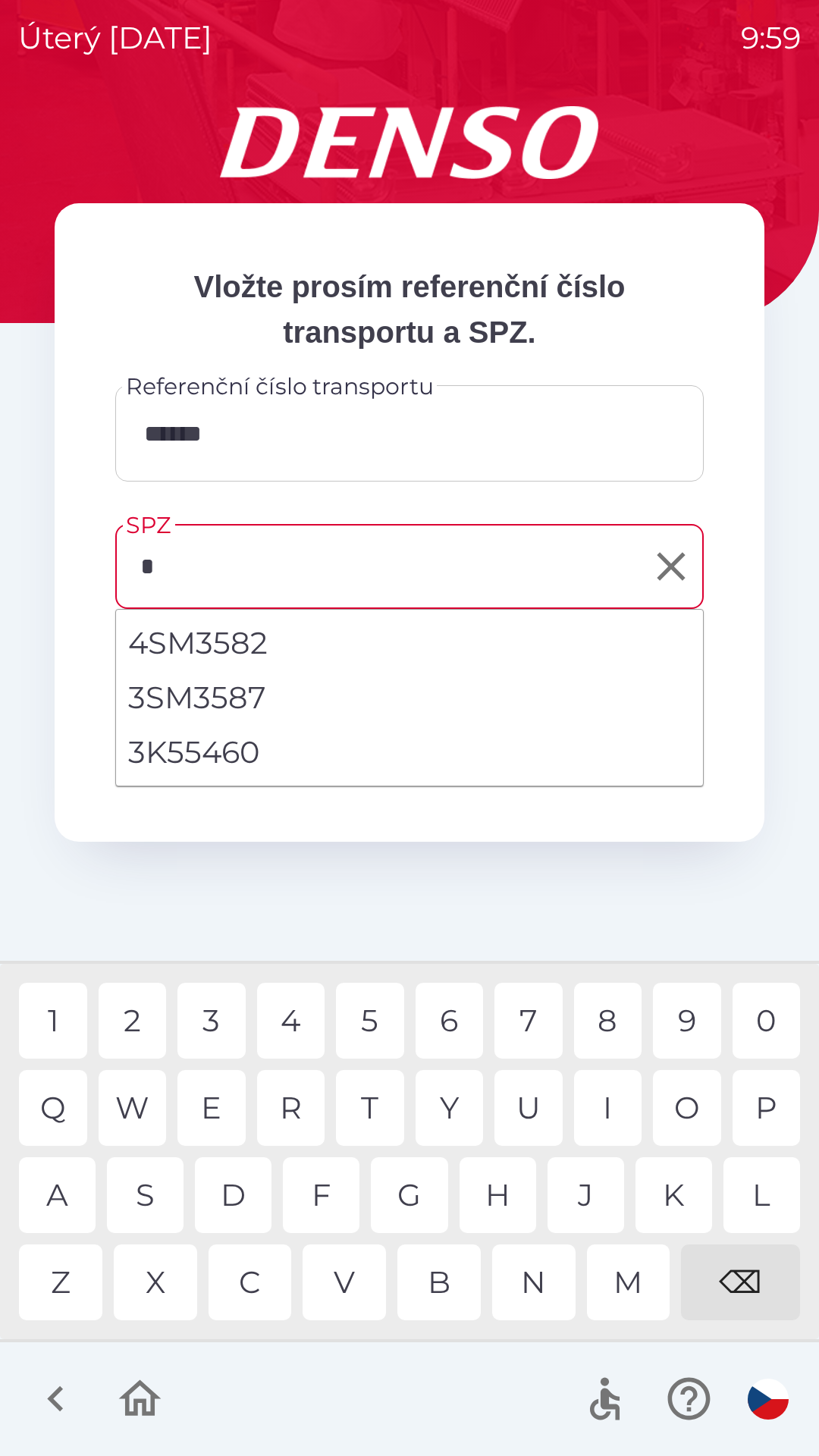
click at [364, 1022] on div "5" at bounding box center [370, 1020] width 68 height 76
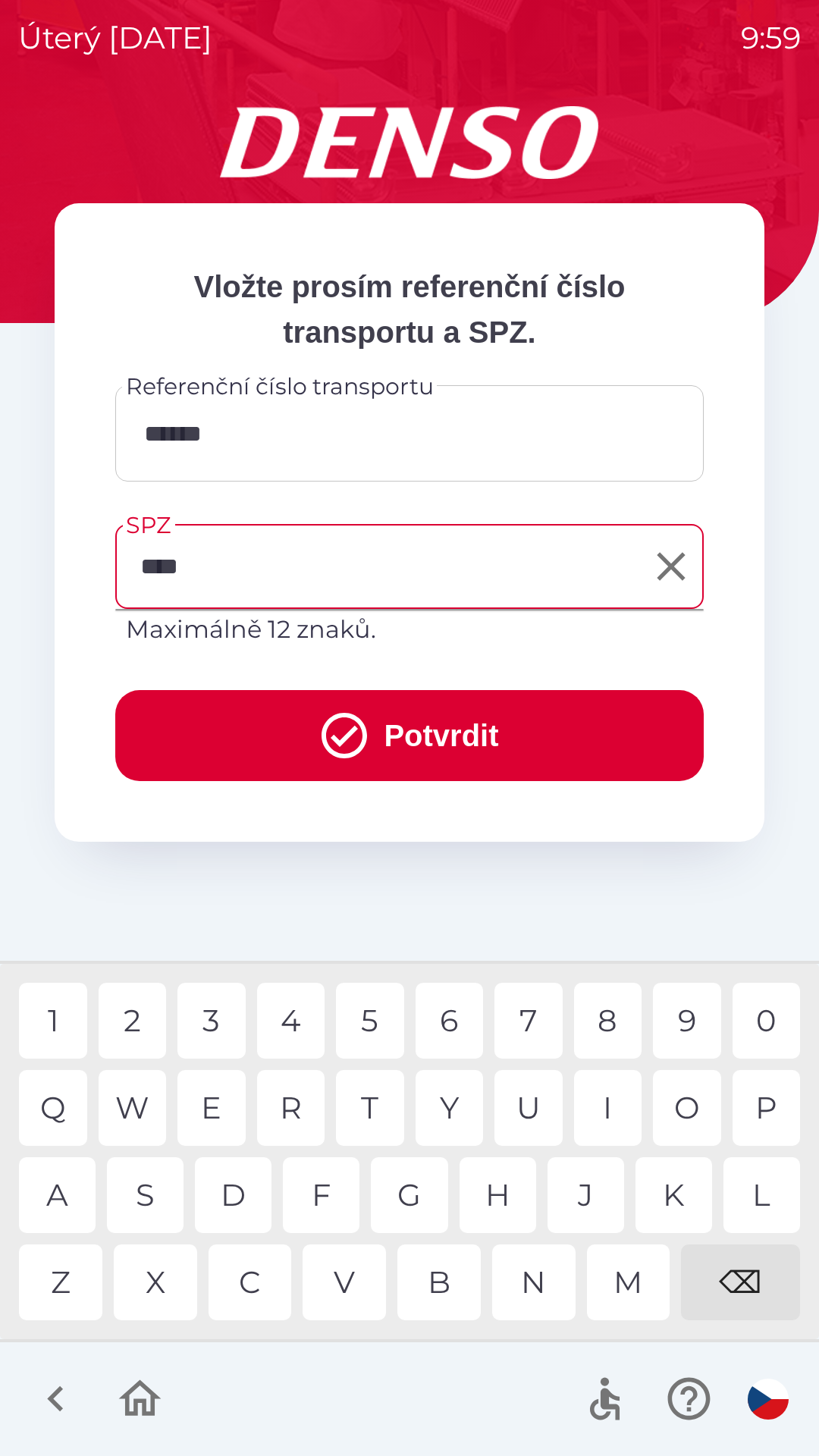
click at [756, 1009] on div "0" at bounding box center [767, 1020] width 68 height 76
type input "*******"
click at [381, 730] on button "Potvrdit" at bounding box center [409, 735] width 588 height 91
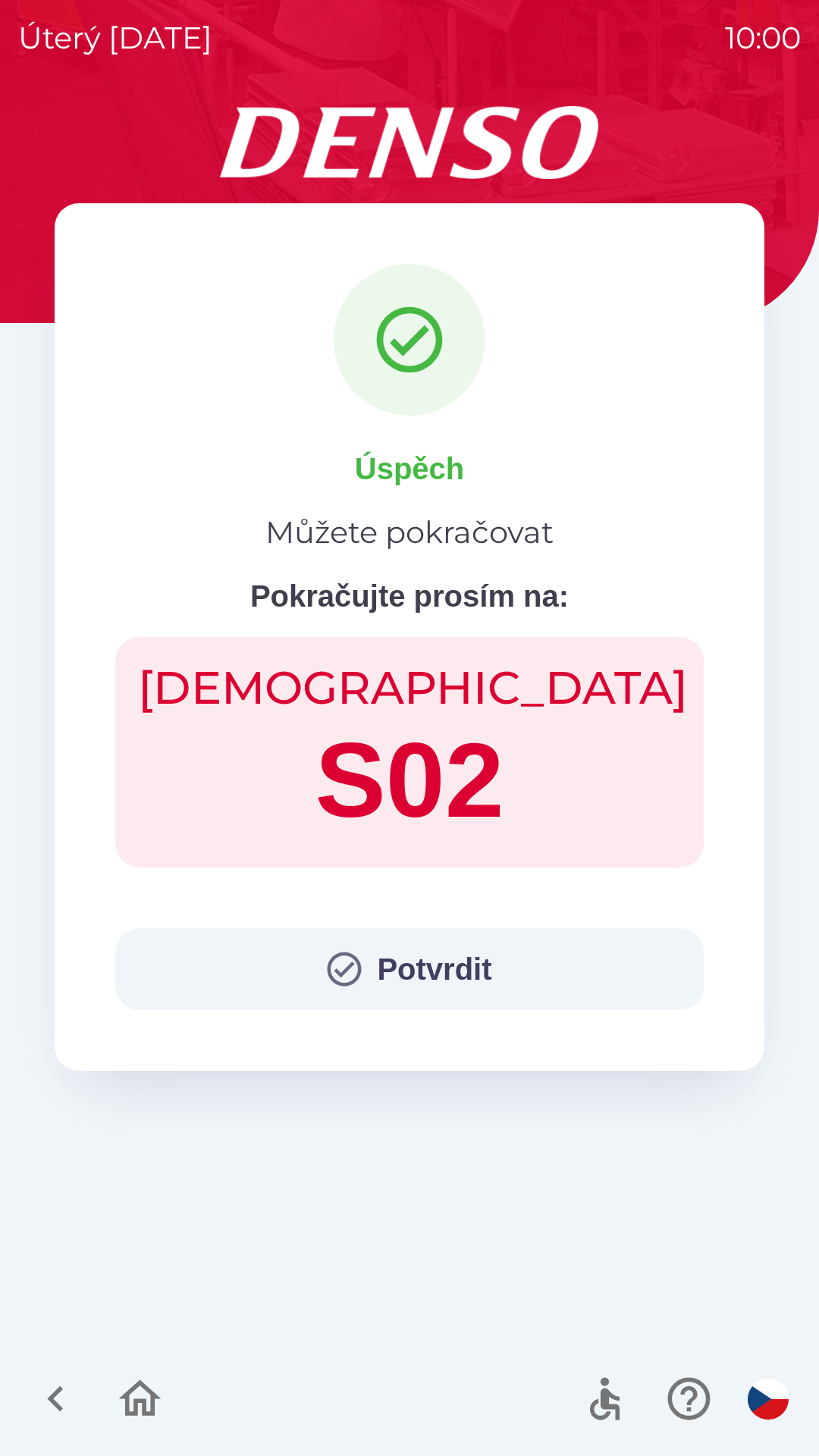
click at [398, 976] on button "Potvrdit" at bounding box center [409, 969] width 588 height 82
